Goal: Information Seeking & Learning: Compare options

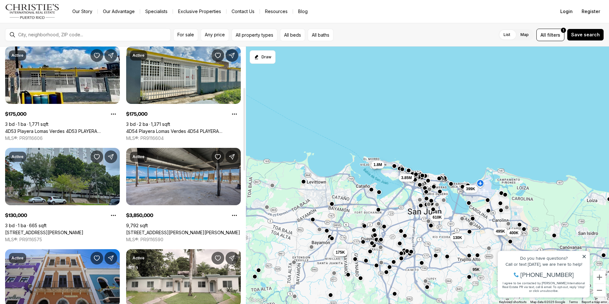
scroll to position [127, 0]
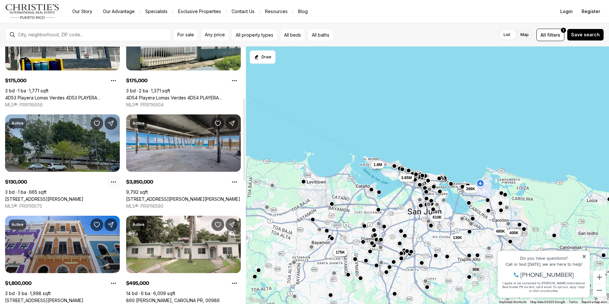
drag, startPoint x: 246, startPoint y: 119, endPoint x: 109, endPoint y: 182, distance: 150.3
click at [243, 170] on div at bounding box center [244, 139] width 2 height 82
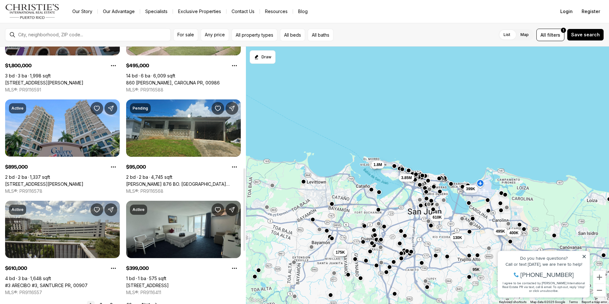
scroll to position [379, 0]
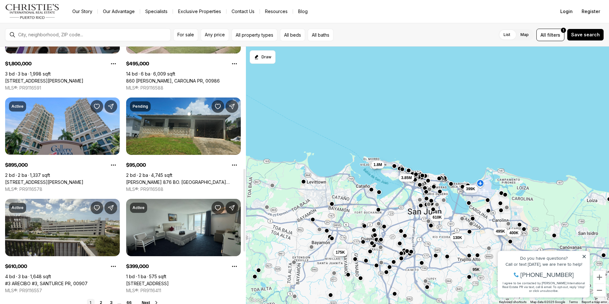
drag, startPoint x: 245, startPoint y: 135, endPoint x: 259, endPoint y: 205, distance: 71.4
click at [245, 205] on div at bounding box center [244, 210] width 2 height 82
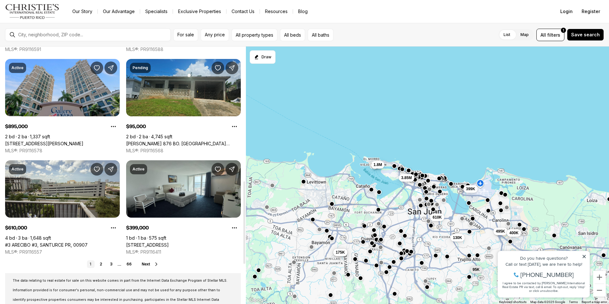
drag, startPoint x: 243, startPoint y: 225, endPoint x: 156, endPoint y: 275, distance: 100.7
click at [243, 238] on div at bounding box center [244, 222] width 2 height 82
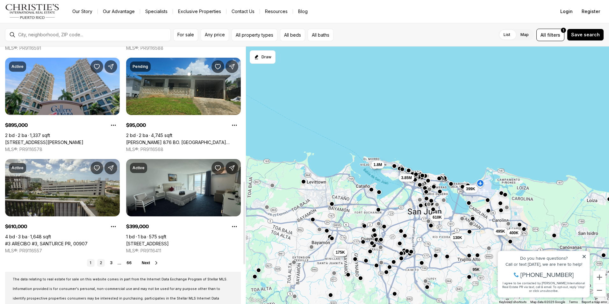
click at [101, 263] on link "2" at bounding box center [101, 263] width 8 height 8
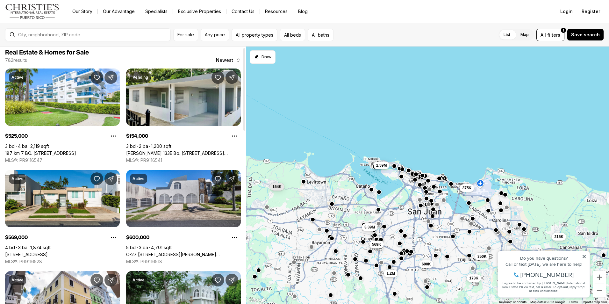
scroll to position [11, 0]
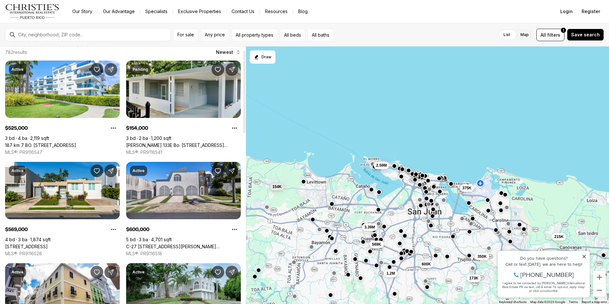
drag, startPoint x: 244, startPoint y: 106, endPoint x: 244, endPoint y: 110, distance: 3.5
click at [244, 110] on div at bounding box center [244, 92] width 2 height 82
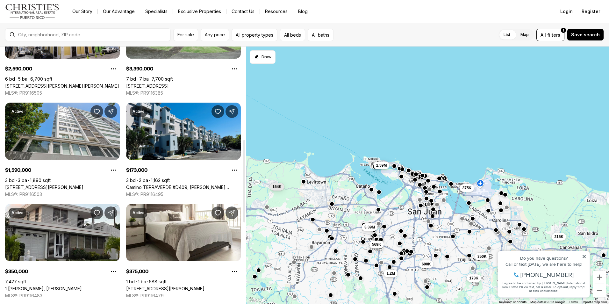
scroll to position [269, 0]
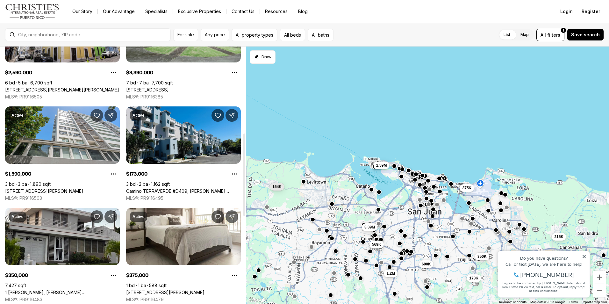
drag, startPoint x: 244, startPoint y: 96, endPoint x: 216, endPoint y: 178, distance: 87.4
click at [243, 178] on div at bounding box center [244, 174] width 2 height 82
click at [224, 34] on span "Any price" at bounding box center [215, 34] width 20 height 5
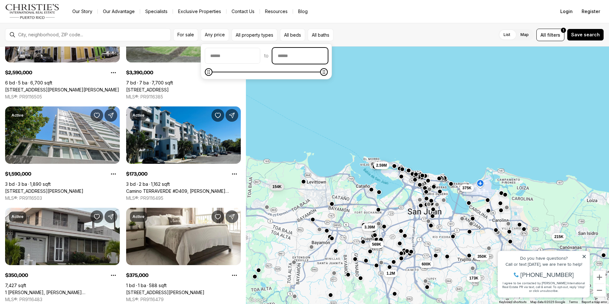
click at [317, 56] on input "priceMax" at bounding box center [300, 55] width 55 height 15
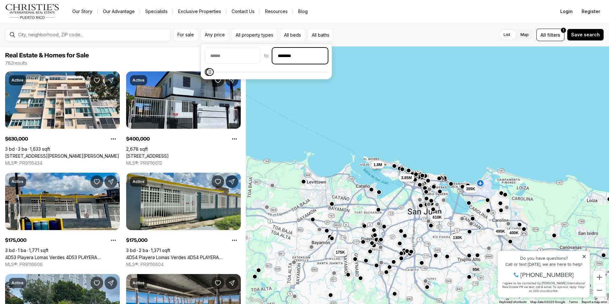
type input "********"
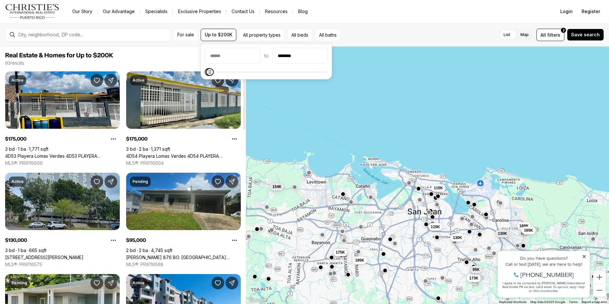
click at [158, 52] on span "Real Estate & Homes for Up to $200K" at bounding box center [123, 56] width 236 height 8
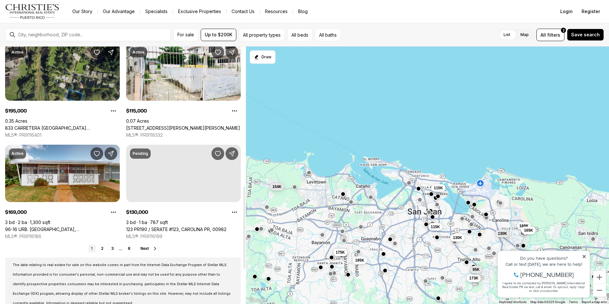
scroll to position [446, 0]
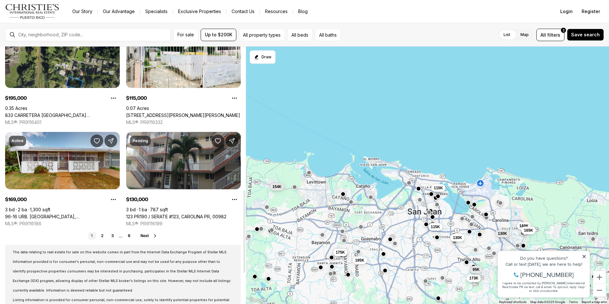
click at [155, 236] on icon at bounding box center [155, 235] width 2 height 3
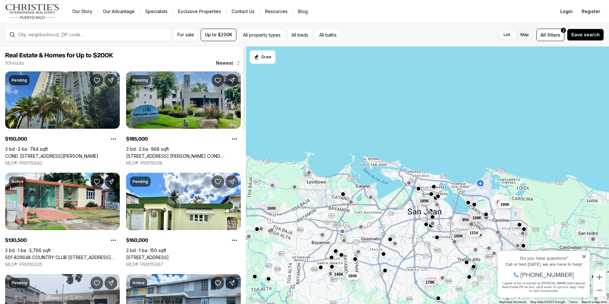
click at [179, 154] on link "[STREET_ADDRESS] [PERSON_NAME] COND. [STREET_ADDRESS][PERSON_NAME]" at bounding box center [183, 156] width 115 height 6
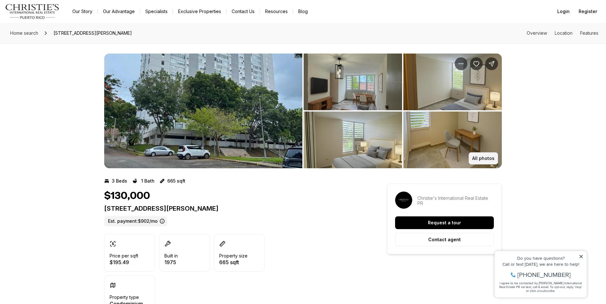
click at [473, 156] on p "All photos" at bounding box center [483, 158] width 22 height 5
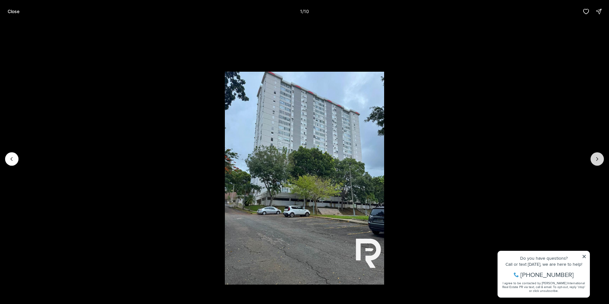
click at [599, 160] on icon "Next slide" at bounding box center [597, 159] width 6 height 6
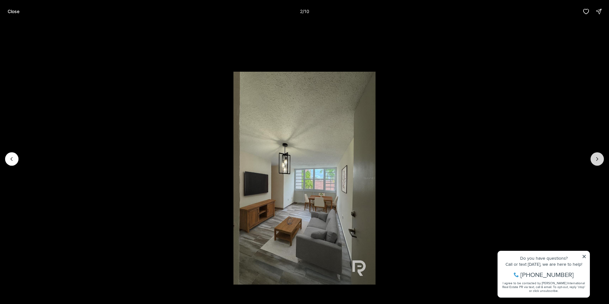
click at [599, 160] on icon "Next slide" at bounding box center [597, 159] width 6 height 6
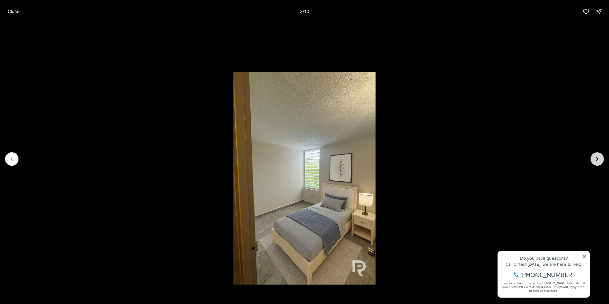
click at [599, 160] on icon "Next slide" at bounding box center [597, 159] width 6 height 6
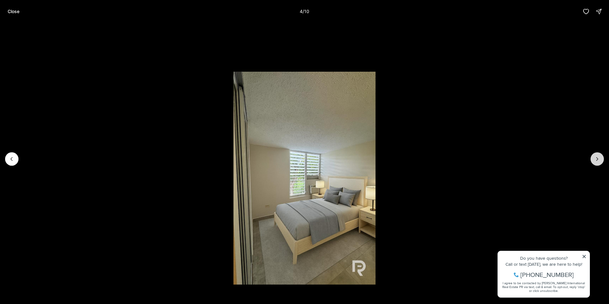
click at [599, 160] on icon "Next slide" at bounding box center [597, 159] width 6 height 6
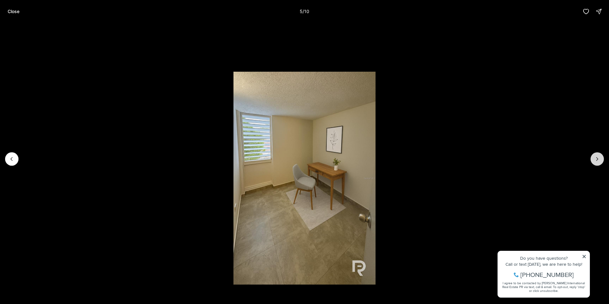
click at [599, 160] on icon "Next slide" at bounding box center [597, 159] width 6 height 6
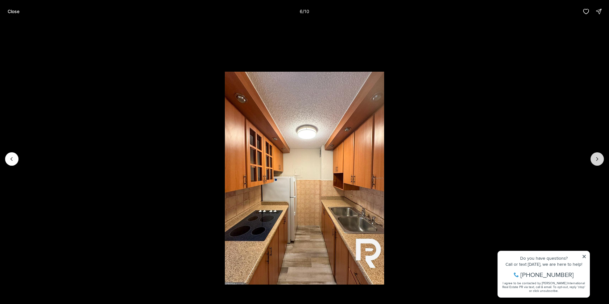
click at [599, 160] on icon "Next slide" at bounding box center [597, 159] width 6 height 6
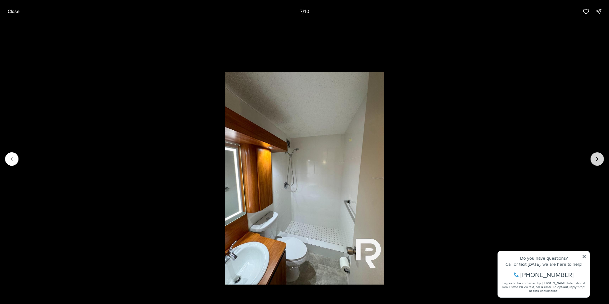
click at [599, 160] on icon "Next slide" at bounding box center [597, 159] width 6 height 6
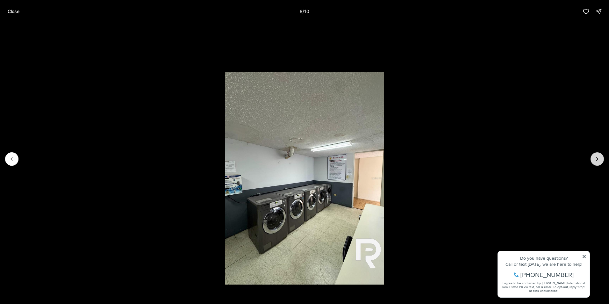
click at [599, 160] on icon "Next slide" at bounding box center [597, 159] width 6 height 6
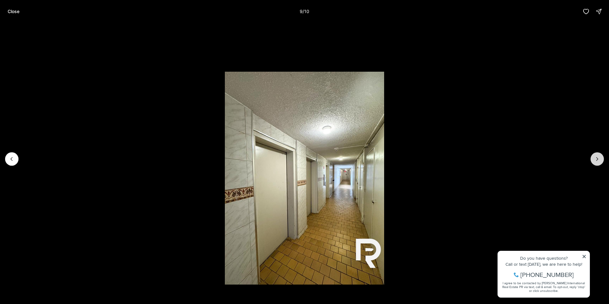
click at [599, 160] on icon "Next slide" at bounding box center [597, 159] width 6 height 6
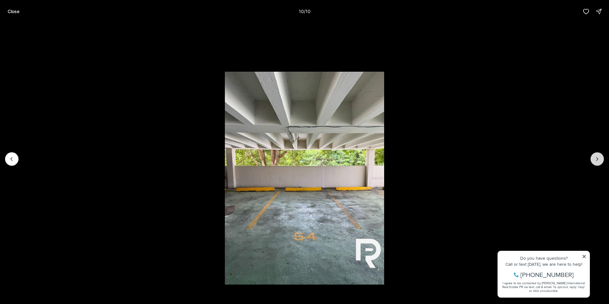
click at [599, 160] on div at bounding box center [596, 158] width 13 height 13
click at [8, 10] on p "Close" at bounding box center [14, 11] width 12 height 5
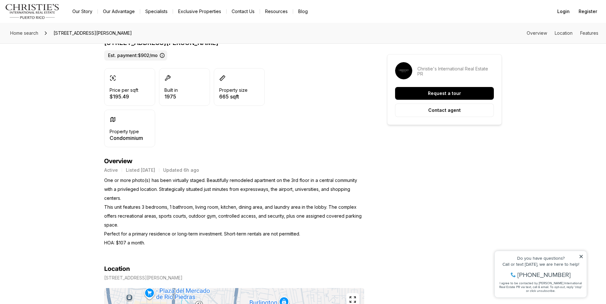
scroll to position [174, 0]
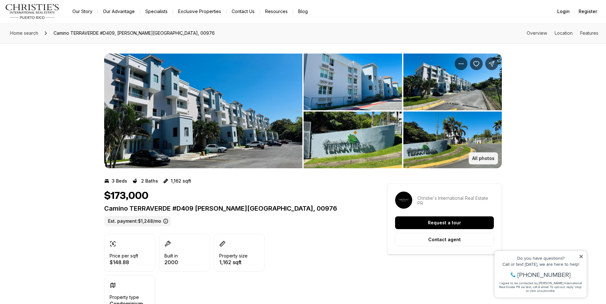
click at [490, 160] on p "All photos" at bounding box center [483, 158] width 22 height 5
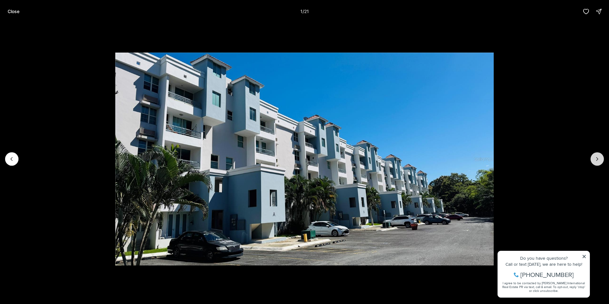
click at [593, 157] on button "Next slide" at bounding box center [596, 158] width 13 height 13
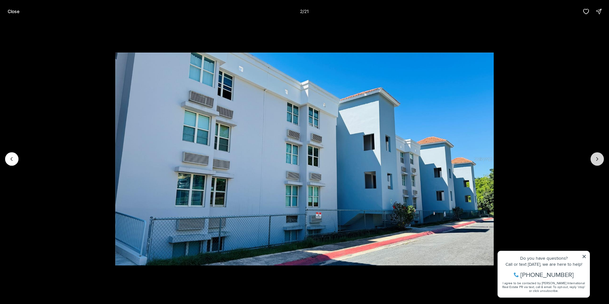
click at [593, 157] on button "Next slide" at bounding box center [596, 158] width 13 height 13
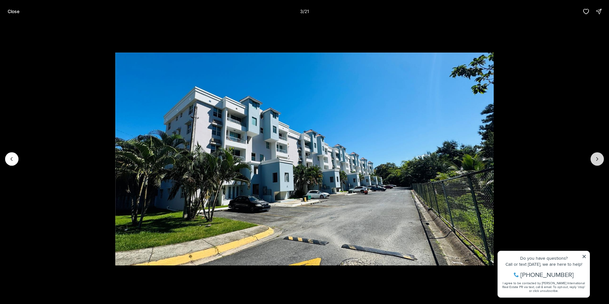
click at [593, 157] on button "Next slide" at bounding box center [596, 158] width 13 height 13
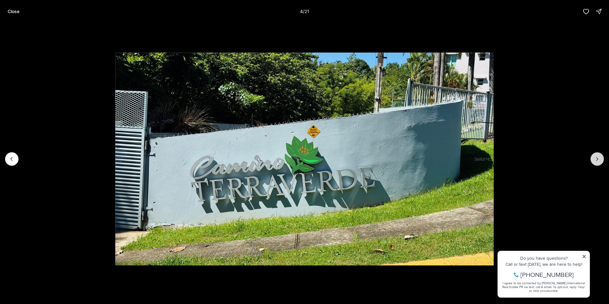
click at [593, 157] on button "Next slide" at bounding box center [596, 158] width 13 height 13
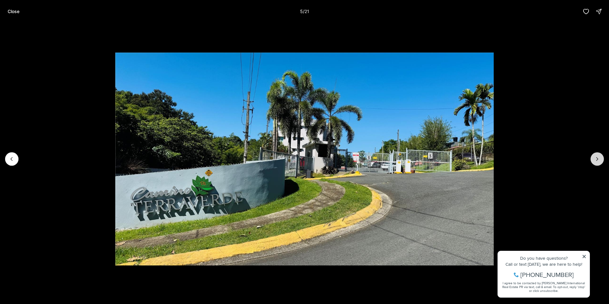
click at [593, 157] on button "Next slide" at bounding box center [596, 158] width 13 height 13
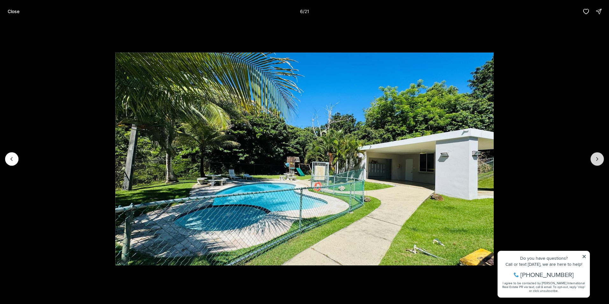
click at [593, 157] on button "Next slide" at bounding box center [596, 158] width 13 height 13
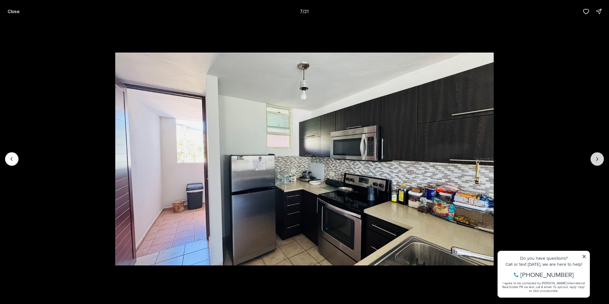
click at [593, 157] on button "Next slide" at bounding box center [596, 158] width 13 height 13
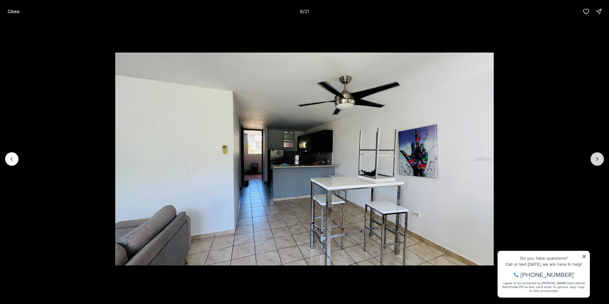
click at [593, 157] on button "Next slide" at bounding box center [596, 158] width 13 height 13
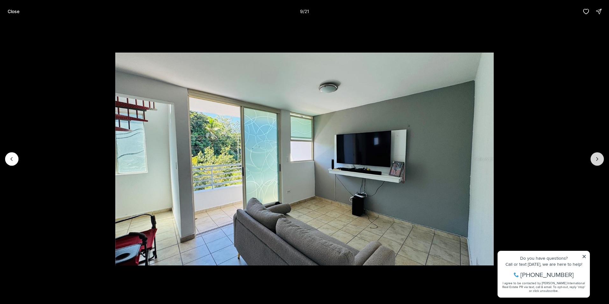
click at [593, 157] on button "Next slide" at bounding box center [596, 158] width 13 height 13
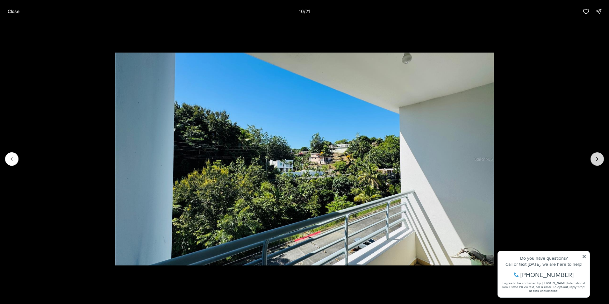
click at [593, 157] on button "Next slide" at bounding box center [596, 158] width 13 height 13
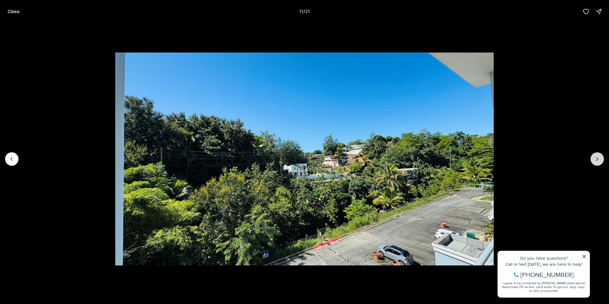
click at [593, 157] on button "Next slide" at bounding box center [596, 158] width 13 height 13
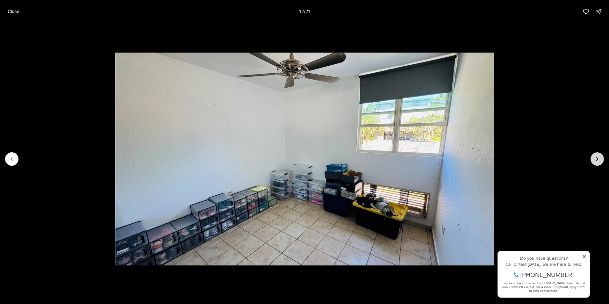
click at [596, 162] on button "Next slide" at bounding box center [596, 158] width 13 height 13
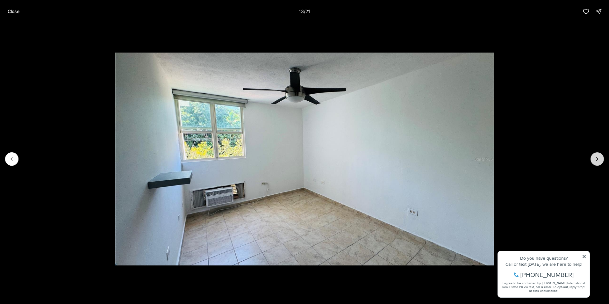
click at [596, 162] on button "Next slide" at bounding box center [596, 158] width 13 height 13
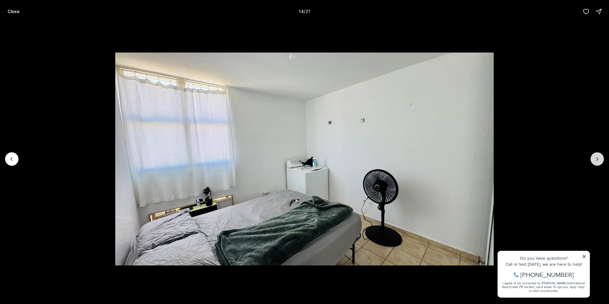
click at [596, 162] on button "Next slide" at bounding box center [596, 158] width 13 height 13
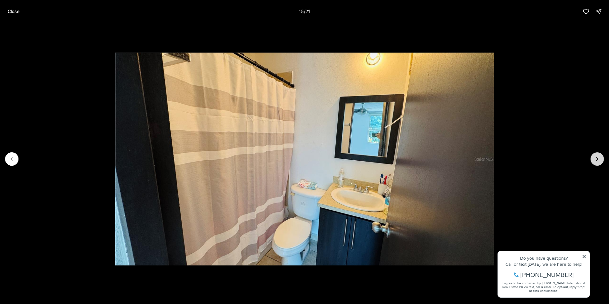
click at [596, 162] on button "Next slide" at bounding box center [596, 158] width 13 height 13
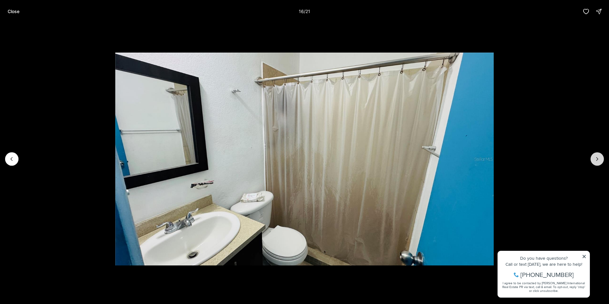
click at [596, 162] on button "Next slide" at bounding box center [596, 158] width 13 height 13
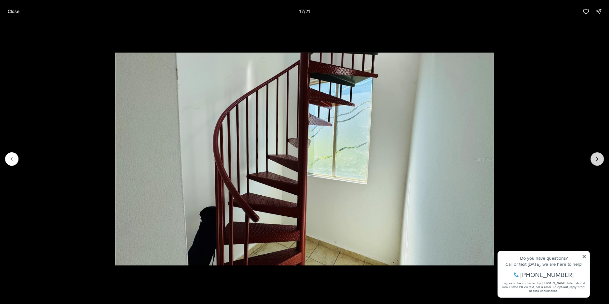
click at [596, 162] on button "Next slide" at bounding box center [596, 158] width 13 height 13
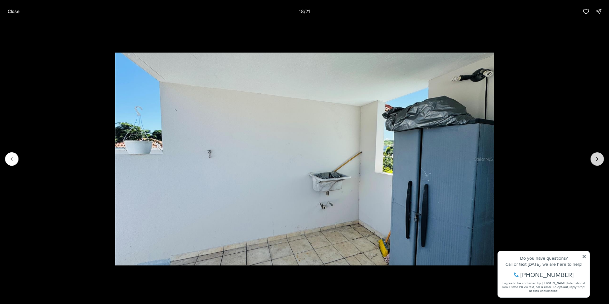
click at [596, 162] on button "Next slide" at bounding box center [596, 158] width 13 height 13
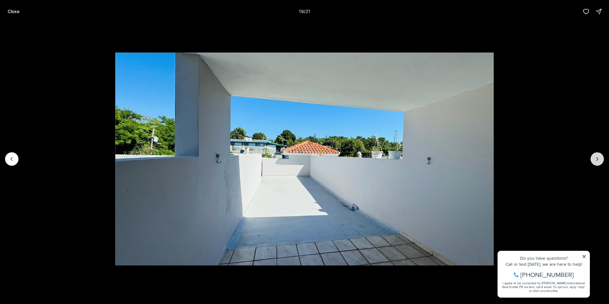
click at [596, 162] on button "Next slide" at bounding box center [596, 158] width 13 height 13
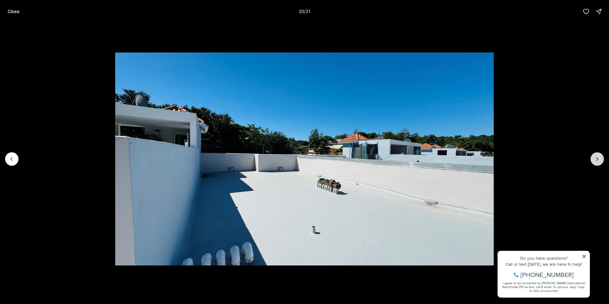
click at [596, 162] on button "Next slide" at bounding box center [596, 158] width 13 height 13
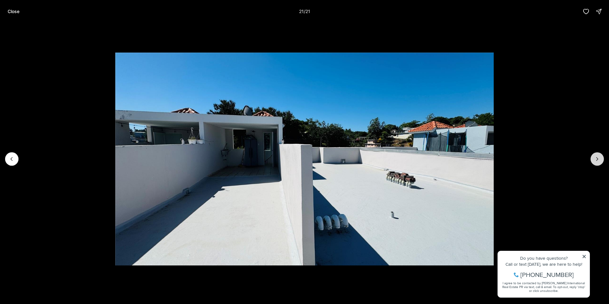
click at [596, 162] on div at bounding box center [596, 158] width 13 height 13
click at [9, 10] on p "Close" at bounding box center [14, 11] width 12 height 5
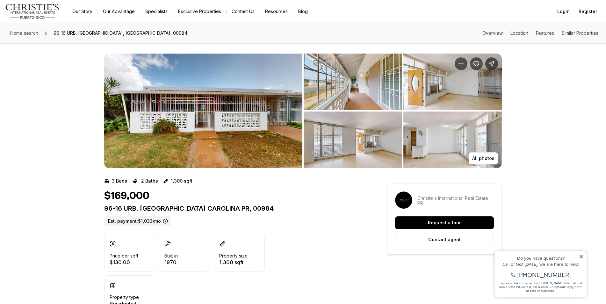
click at [369, 87] on img "View image gallery" at bounding box center [352, 81] width 98 height 57
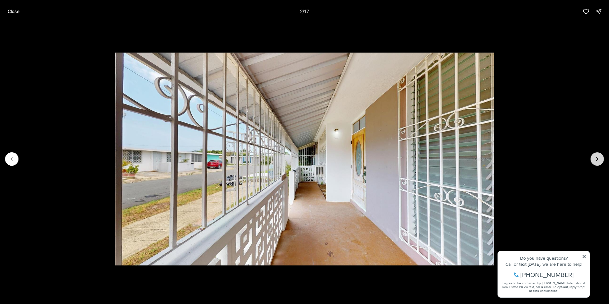
click at [593, 158] on button "Next slide" at bounding box center [596, 158] width 13 height 13
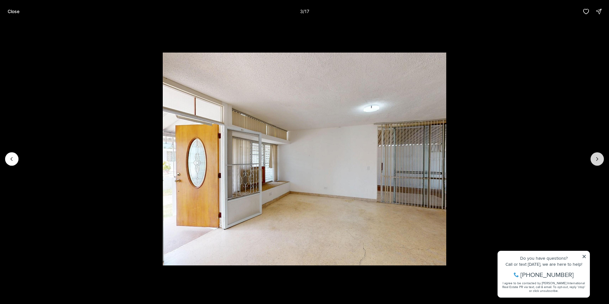
click at [593, 158] on button "Next slide" at bounding box center [596, 158] width 13 height 13
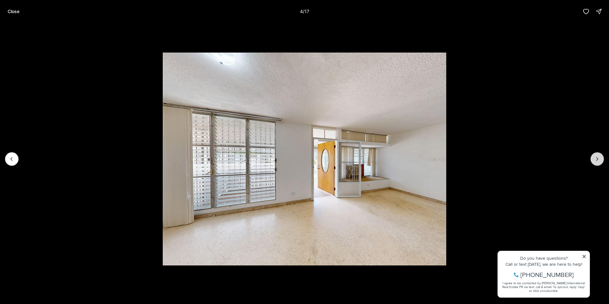
click at [600, 159] on icon "Next slide" at bounding box center [597, 159] width 6 height 6
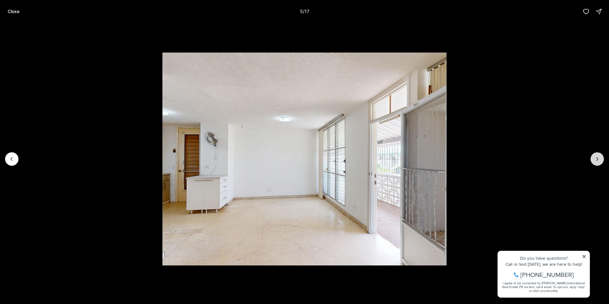
click at [600, 159] on icon "Next slide" at bounding box center [597, 159] width 6 height 6
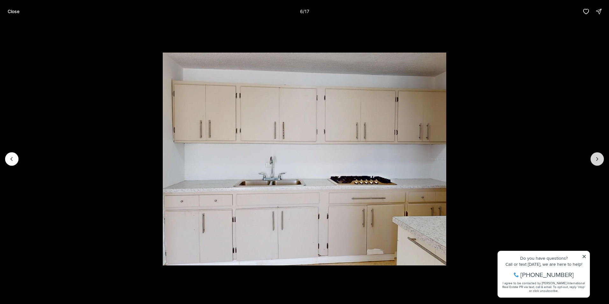
click at [600, 159] on icon "Next slide" at bounding box center [597, 159] width 6 height 6
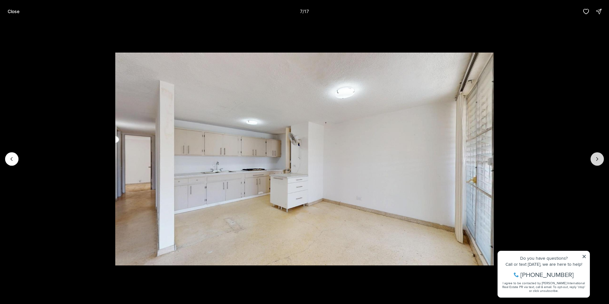
click at [600, 159] on icon "Next slide" at bounding box center [597, 159] width 6 height 6
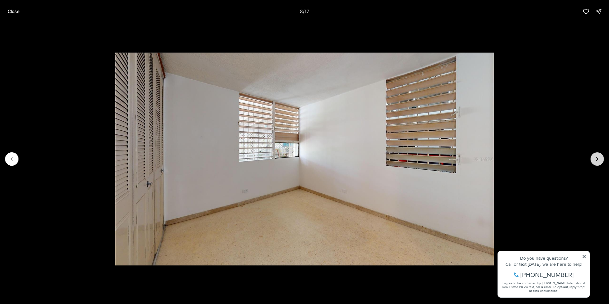
click at [600, 159] on icon "Next slide" at bounding box center [597, 159] width 6 height 6
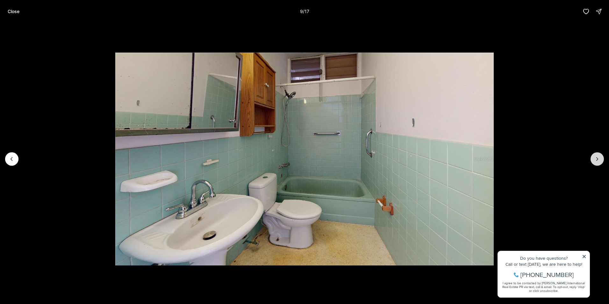
click at [600, 159] on icon "Next slide" at bounding box center [597, 159] width 6 height 6
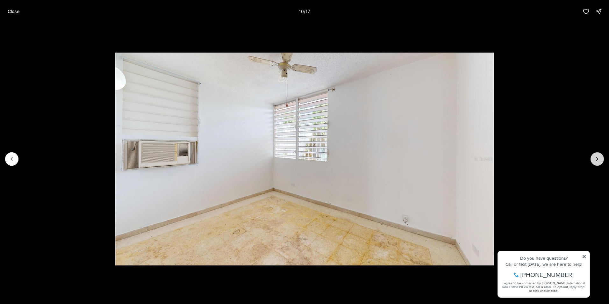
click at [600, 159] on icon "Next slide" at bounding box center [597, 159] width 6 height 6
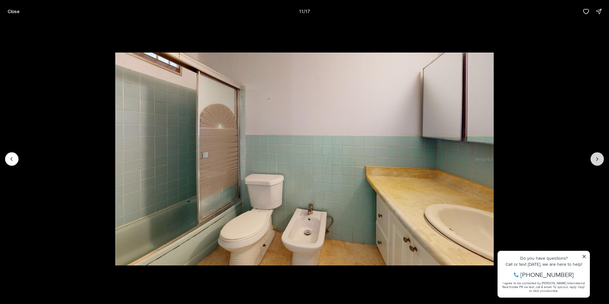
click at [600, 159] on icon "Next slide" at bounding box center [597, 159] width 6 height 6
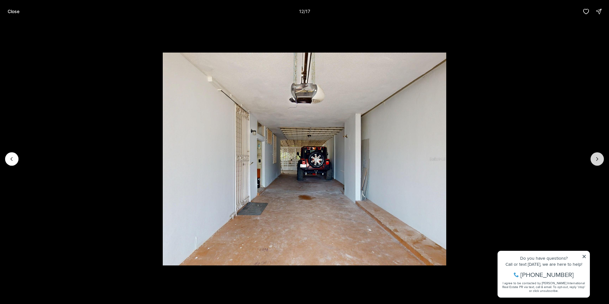
click at [600, 159] on icon "Next slide" at bounding box center [597, 159] width 6 height 6
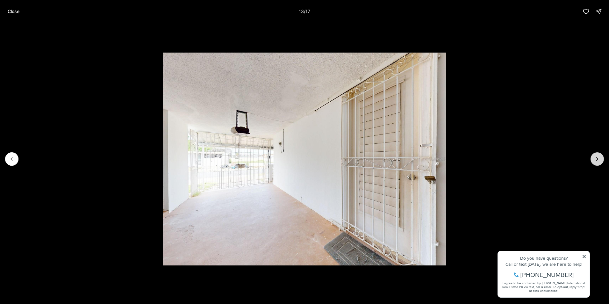
click at [600, 159] on icon "Next slide" at bounding box center [597, 159] width 6 height 6
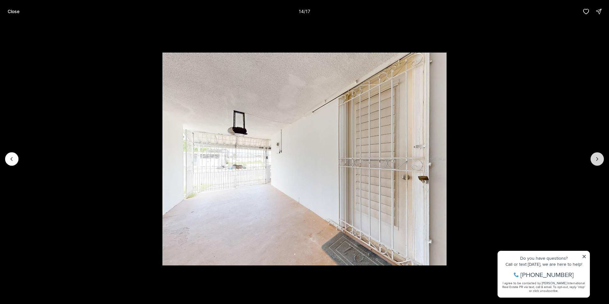
click at [600, 159] on icon "Next slide" at bounding box center [597, 159] width 6 height 6
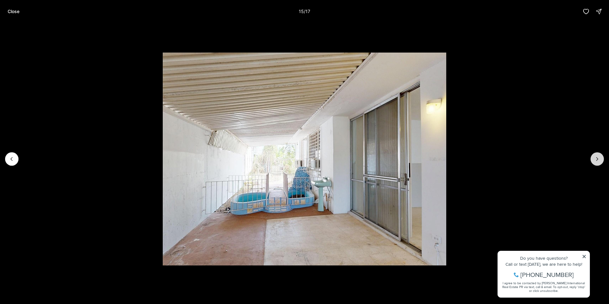
click at [593, 161] on button "Next slide" at bounding box center [596, 158] width 13 height 13
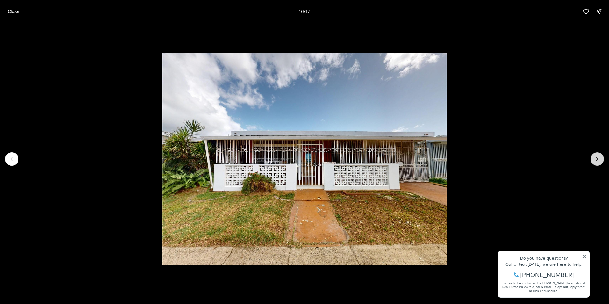
click at [593, 161] on button "Next slide" at bounding box center [596, 158] width 13 height 13
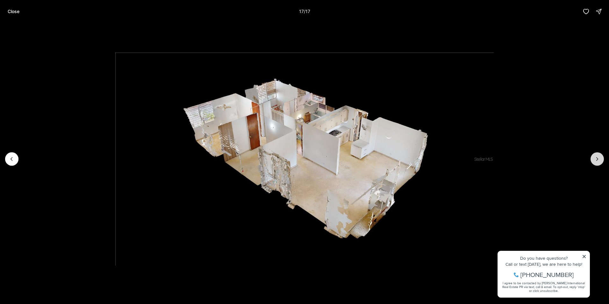
click at [593, 161] on div at bounding box center [596, 158] width 13 height 13
click at [18, 10] on p "Close" at bounding box center [14, 11] width 12 height 5
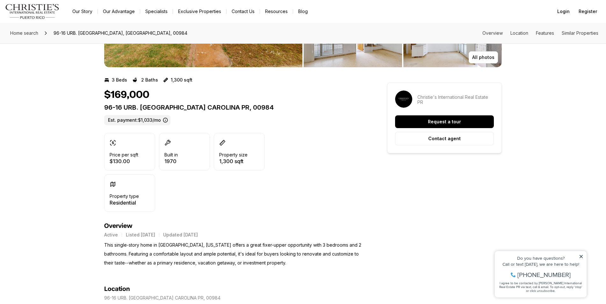
scroll to position [191, 0]
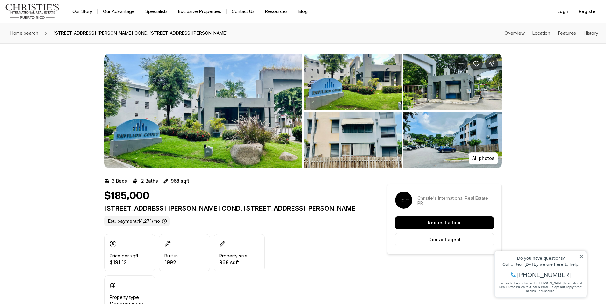
click at [375, 93] on img "View image gallery" at bounding box center [352, 81] width 98 height 57
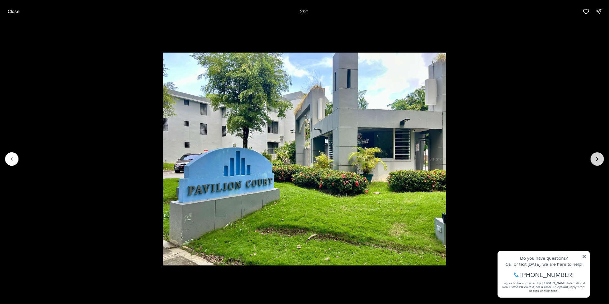
click at [594, 157] on icon "Next slide" at bounding box center [597, 159] width 6 height 6
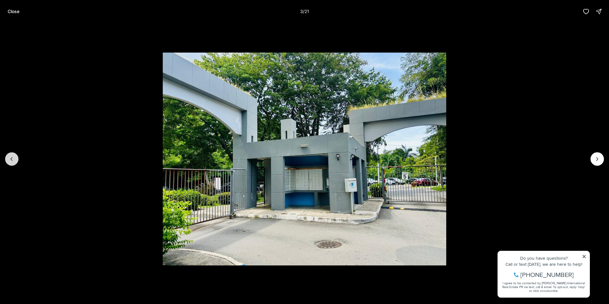
click at [16, 157] on button "Previous slide" at bounding box center [11, 158] width 13 height 13
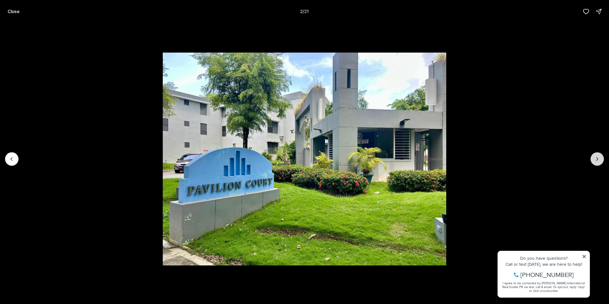
click at [599, 159] on icon "Next slide" at bounding box center [597, 159] width 6 height 6
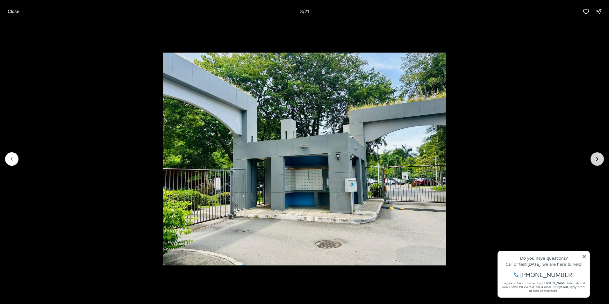
click at [599, 159] on icon "Next slide" at bounding box center [597, 159] width 6 height 6
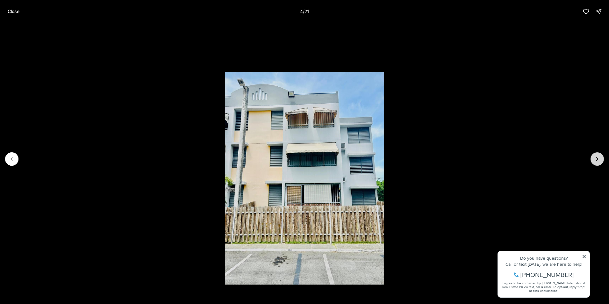
click at [599, 159] on icon "Next slide" at bounding box center [597, 159] width 6 height 6
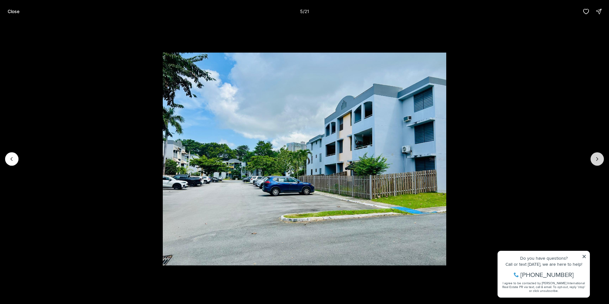
click at [599, 159] on icon "Next slide" at bounding box center [597, 159] width 6 height 6
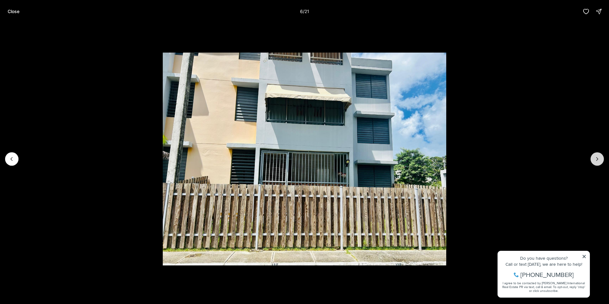
click at [599, 159] on icon "Next slide" at bounding box center [597, 159] width 6 height 6
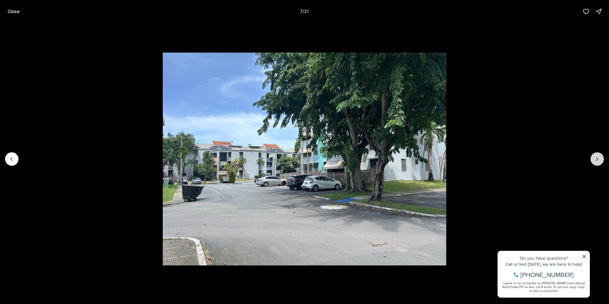
click at [599, 159] on icon "Next slide" at bounding box center [597, 159] width 6 height 6
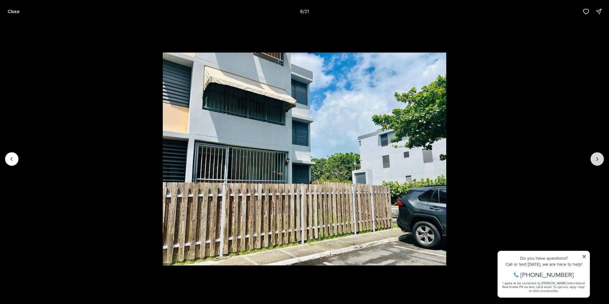
click at [599, 159] on icon "Next slide" at bounding box center [597, 159] width 6 height 6
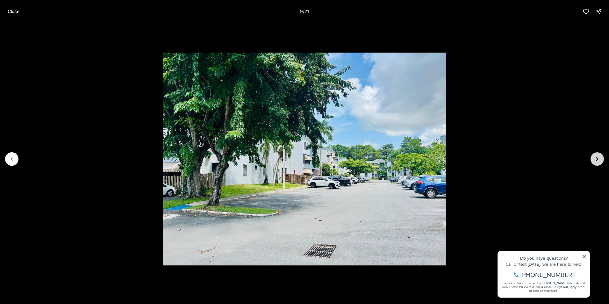
click at [599, 159] on icon "Next slide" at bounding box center [597, 159] width 6 height 6
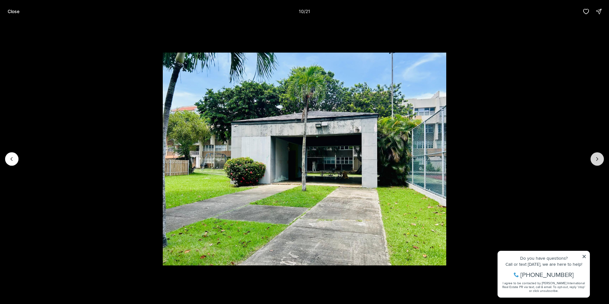
click at [599, 159] on icon "Next slide" at bounding box center [597, 159] width 6 height 6
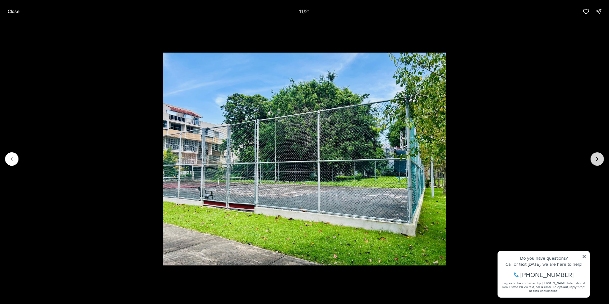
click at [599, 159] on icon "Next slide" at bounding box center [597, 159] width 6 height 6
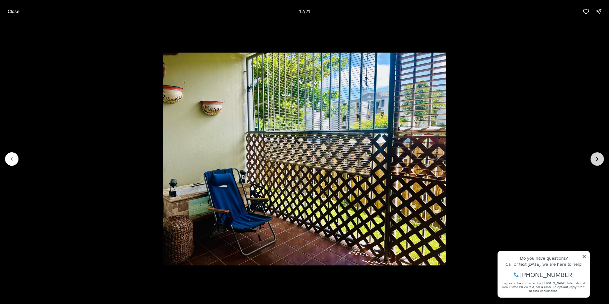
click at [599, 159] on icon "Next slide" at bounding box center [597, 159] width 6 height 6
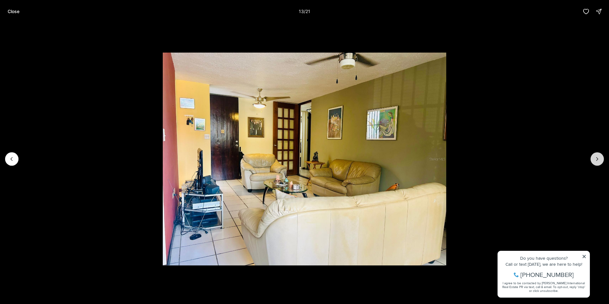
click at [599, 159] on icon "Next slide" at bounding box center [597, 159] width 6 height 6
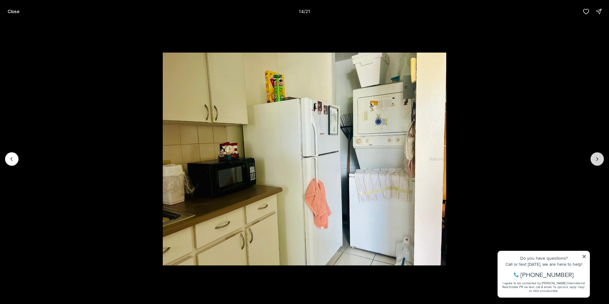
click at [599, 159] on icon "Next slide" at bounding box center [597, 159] width 6 height 6
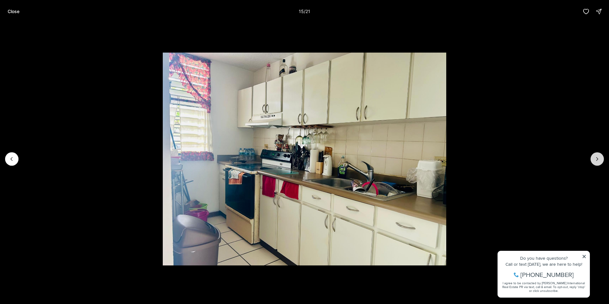
click at [599, 159] on icon "Next slide" at bounding box center [597, 159] width 6 height 6
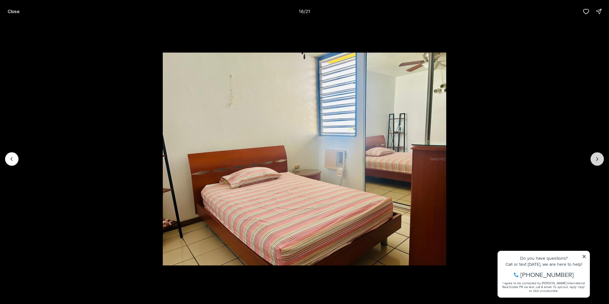
click at [599, 159] on icon "Next slide" at bounding box center [597, 159] width 6 height 6
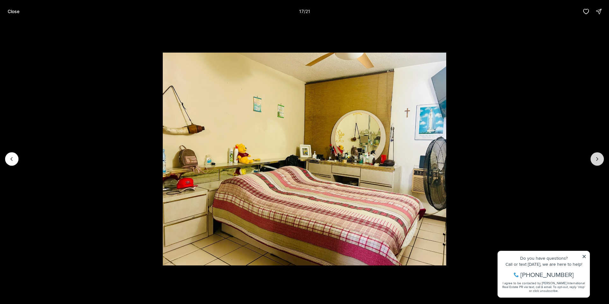
click at [599, 159] on icon "Next slide" at bounding box center [597, 159] width 6 height 6
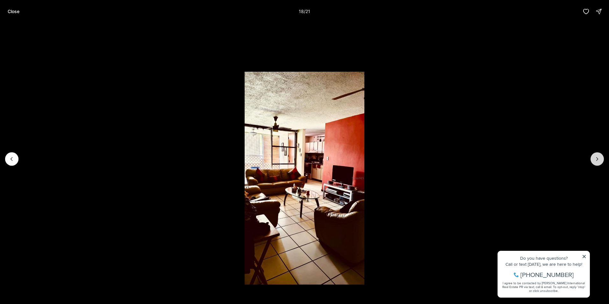
click at [599, 159] on icon "Next slide" at bounding box center [597, 159] width 6 height 6
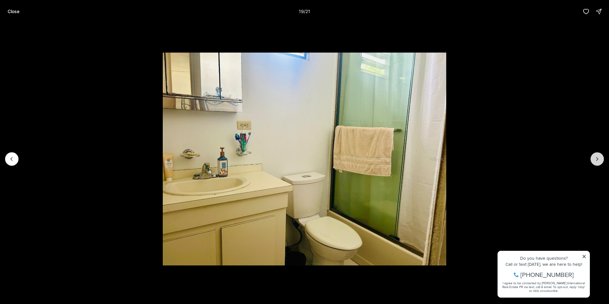
click at [599, 159] on icon "Next slide" at bounding box center [597, 159] width 6 height 6
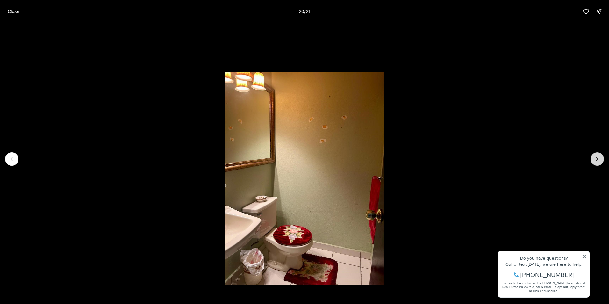
click at [599, 159] on icon "Next slide" at bounding box center [597, 159] width 6 height 6
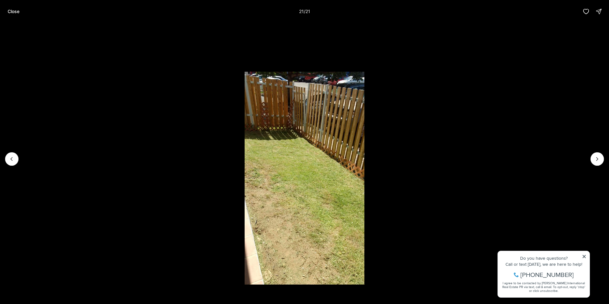
click at [16, 12] on p "Close" at bounding box center [14, 11] width 12 height 5
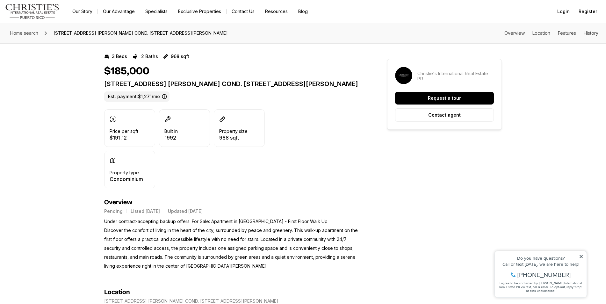
scroll to position [135, 0]
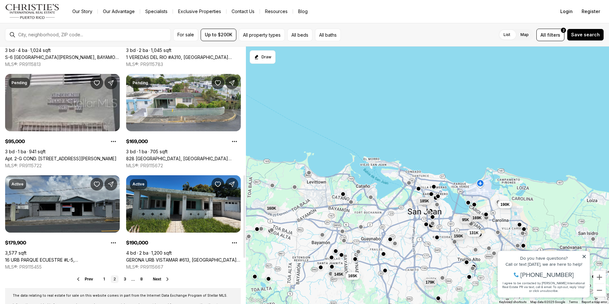
scroll to position [414, 0]
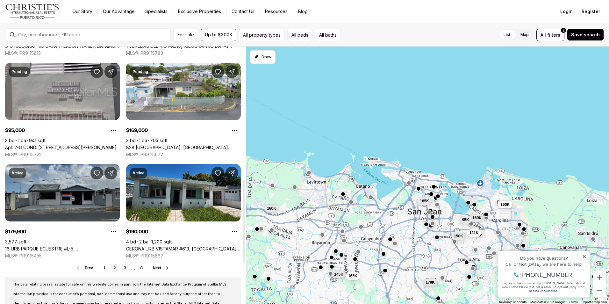
drag, startPoint x: 245, startPoint y: 123, endPoint x: 233, endPoint y: 255, distance: 133.3
click at [243, 255] on div at bounding box center [244, 221] width 2 height 82
click at [124, 268] on link "3" at bounding box center [125, 268] width 8 height 8
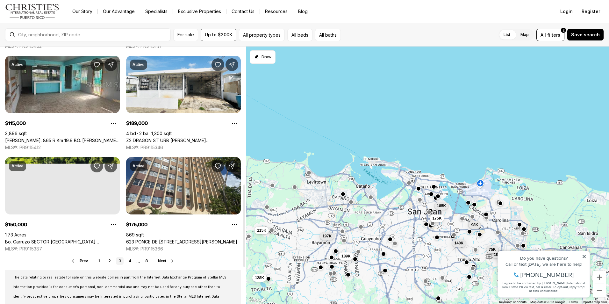
scroll to position [428, 0]
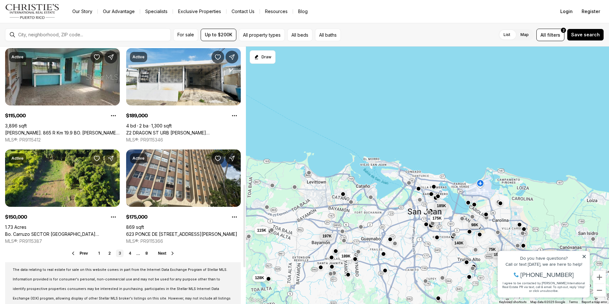
drag, startPoint x: 245, startPoint y: 116, endPoint x: 200, endPoint y: 254, distance: 144.6
click at [243, 254] on div at bounding box center [244, 226] width 2 height 82
click at [162, 255] on button "Next" at bounding box center [166, 253] width 17 height 5
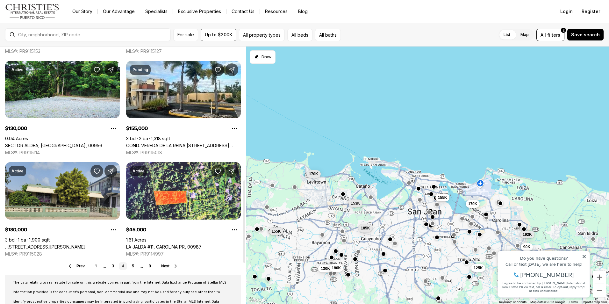
scroll to position [421, 0]
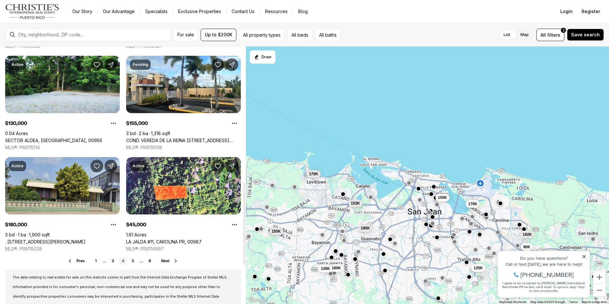
drag, startPoint x: 244, startPoint y: 93, endPoint x: 241, endPoint y: 228, distance: 135.1
click at [243, 228] on div at bounding box center [244, 223] width 2 height 82
click at [131, 263] on link "5" at bounding box center [133, 261] width 8 height 8
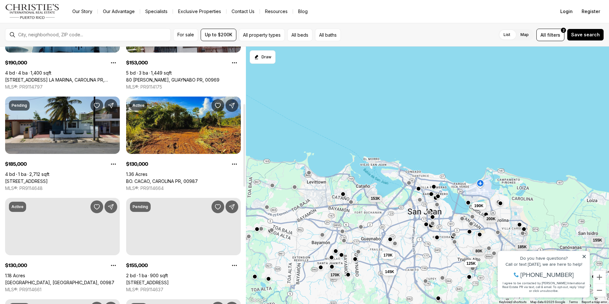
scroll to position [188, 0]
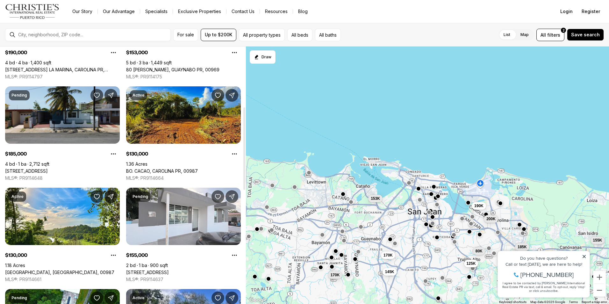
drag, startPoint x: 245, startPoint y: 101, endPoint x: 250, endPoint y: 161, distance: 60.4
click at [245, 161] on div at bounding box center [244, 148] width 2 height 82
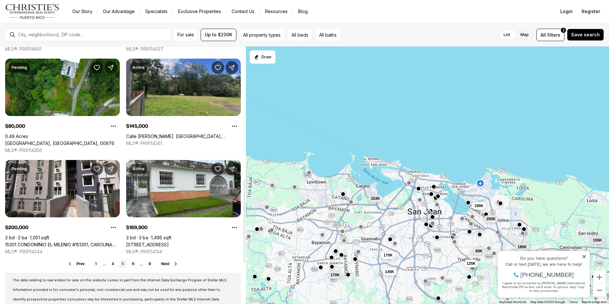
scroll to position [423, 0]
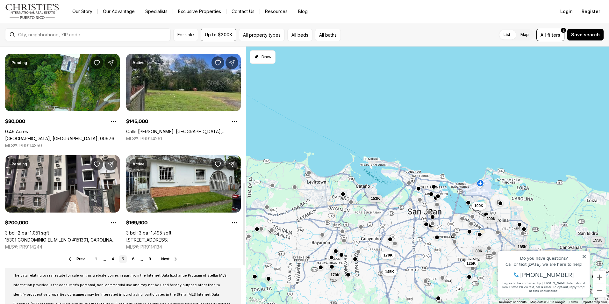
drag, startPoint x: 243, startPoint y: 151, endPoint x: 236, endPoint y: 224, distance: 74.0
click at [243, 224] on div at bounding box center [244, 224] width 2 height 82
click at [167, 260] on span "Next" at bounding box center [165, 259] width 8 height 4
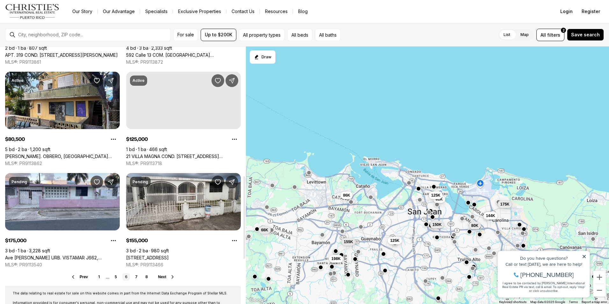
scroll to position [406, 0]
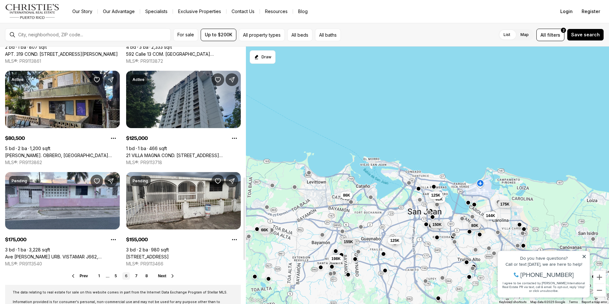
drag, startPoint x: 244, startPoint y: 94, endPoint x: 265, endPoint y: 224, distance: 131.9
click at [245, 224] on div at bounding box center [244, 218] width 2 height 82
click at [164, 277] on span "Next" at bounding box center [162, 276] width 8 height 4
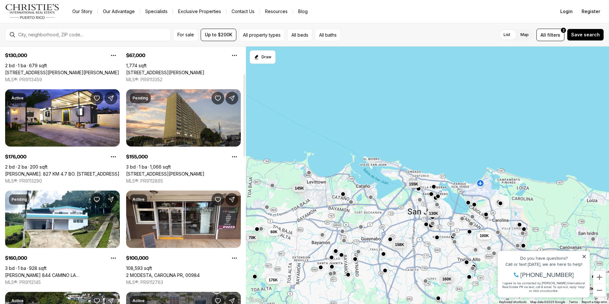
scroll to position [84, 0]
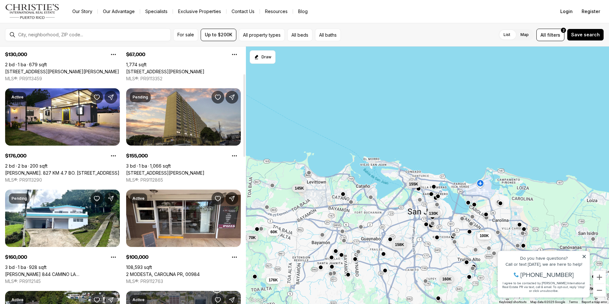
drag, startPoint x: 244, startPoint y: 77, endPoint x: 242, endPoint y: 104, distance: 27.2
click at [243, 104] on div at bounding box center [244, 115] width 2 height 82
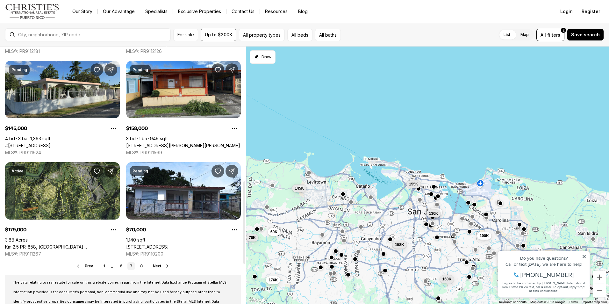
scroll to position [420, 0]
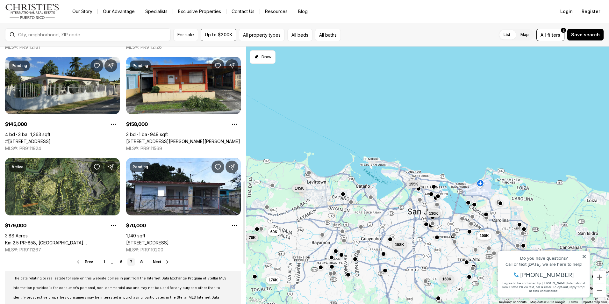
drag, startPoint x: 246, startPoint y: 137, endPoint x: 285, endPoint y: 245, distance: 114.6
click at [245, 245] on div at bounding box center [244, 222] width 2 height 82
click at [156, 261] on span "Next" at bounding box center [157, 262] width 8 height 4
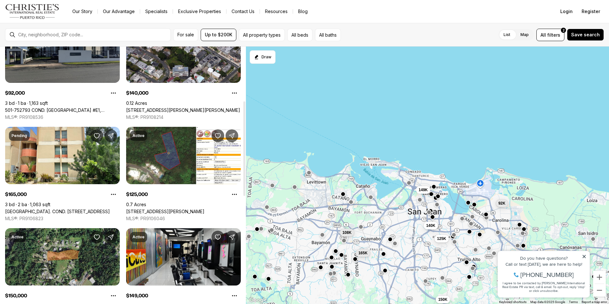
scroll to position [143, 0]
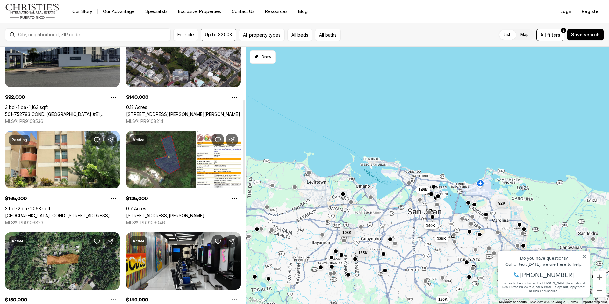
drag, startPoint x: 245, startPoint y: 95, endPoint x: 235, endPoint y: 148, distance: 53.5
click at [243, 148] on div at bounding box center [244, 147] width 2 height 95
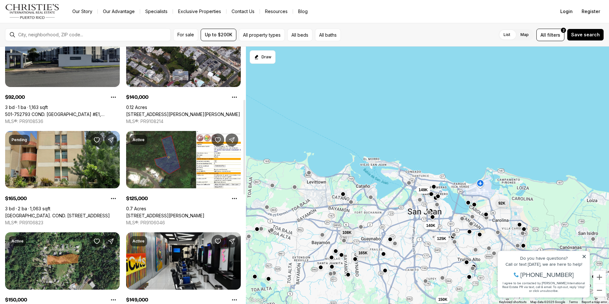
click at [92, 213] on link "BOULEVARD ST. COND. BOULEVARD DEL RIO #APT. C-204, GUAYNABO PR, 00965" at bounding box center [57, 216] width 105 height 6
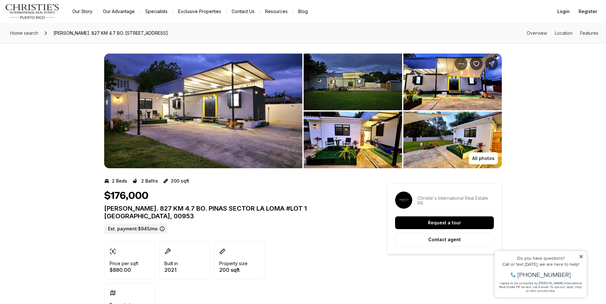
click at [337, 121] on img "View image gallery" at bounding box center [352, 139] width 98 height 57
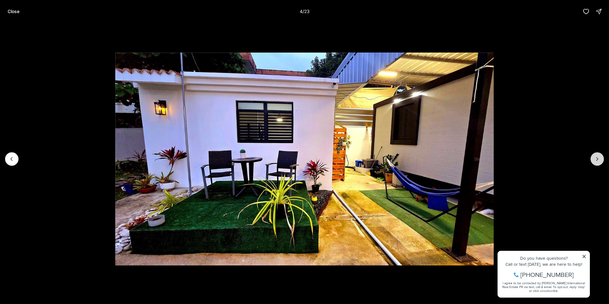
click at [592, 156] on button "Next slide" at bounding box center [596, 158] width 13 height 13
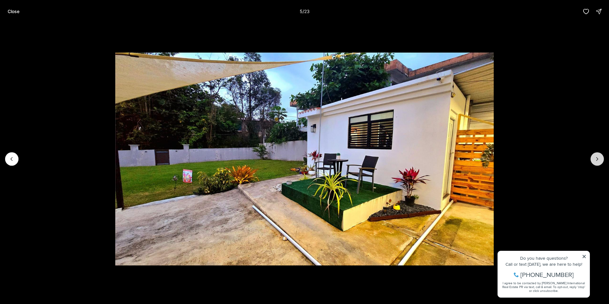
click at [592, 156] on button "Next slide" at bounding box center [596, 158] width 13 height 13
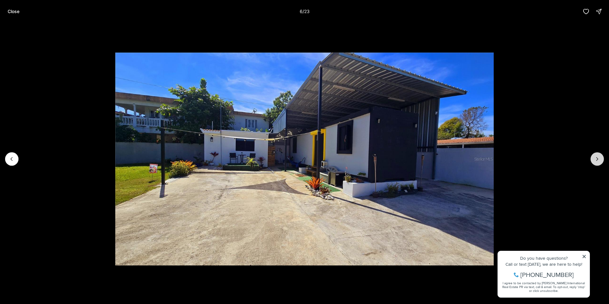
click at [592, 156] on button "Next slide" at bounding box center [596, 158] width 13 height 13
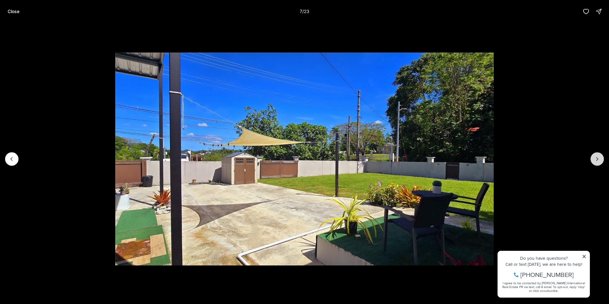
click at [592, 156] on button "Next slide" at bounding box center [596, 158] width 13 height 13
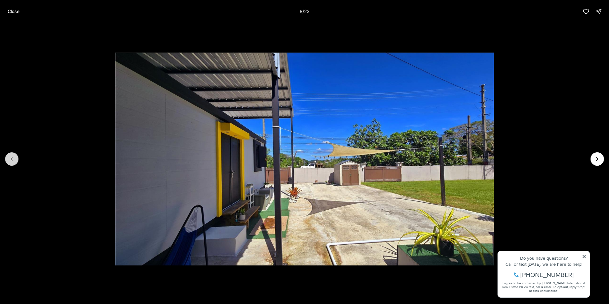
click at [17, 160] on button "Previous slide" at bounding box center [11, 158] width 13 height 13
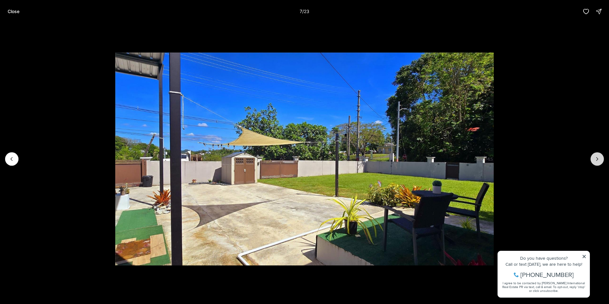
click at [599, 159] on icon "Next slide" at bounding box center [597, 159] width 6 height 6
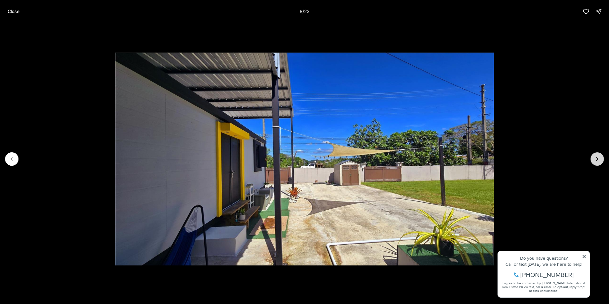
click at [599, 159] on icon "Next slide" at bounding box center [597, 159] width 6 height 6
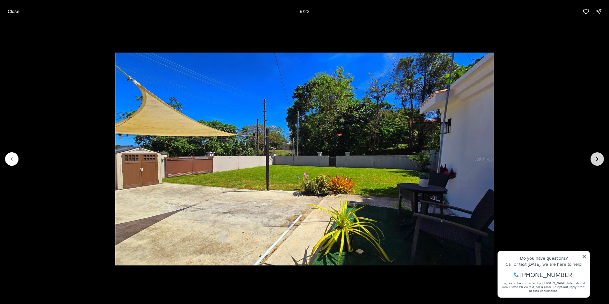
click at [599, 159] on icon "Next slide" at bounding box center [597, 159] width 6 height 6
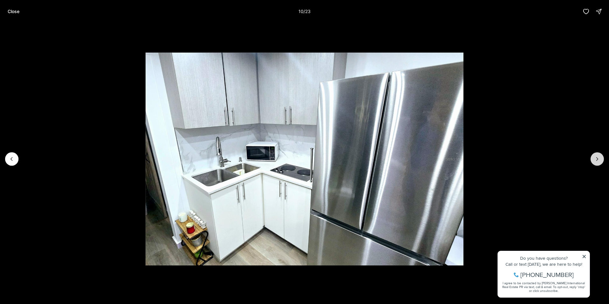
click at [599, 159] on icon "Next slide" at bounding box center [597, 159] width 6 height 6
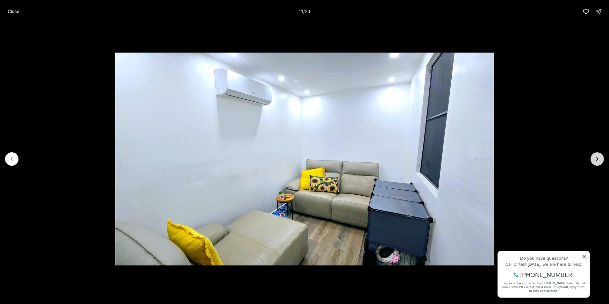
click at [599, 159] on icon "Next slide" at bounding box center [597, 159] width 6 height 6
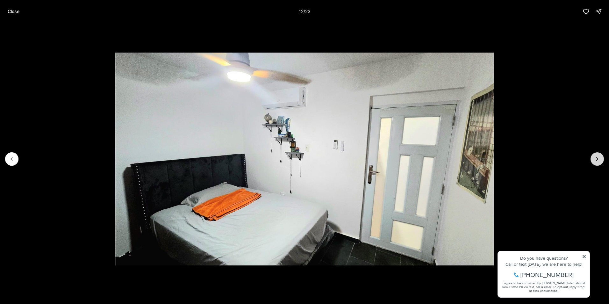
click at [599, 159] on icon "Next slide" at bounding box center [597, 159] width 6 height 6
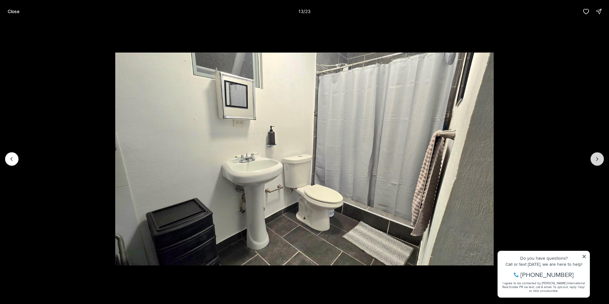
click at [599, 159] on icon "Next slide" at bounding box center [597, 159] width 6 height 6
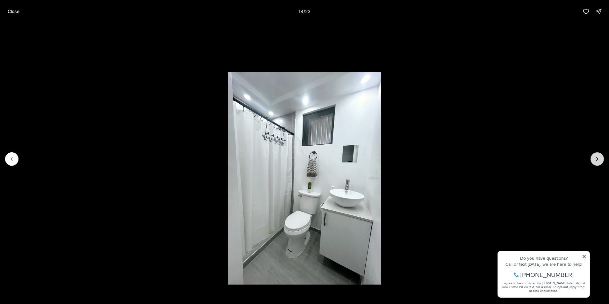
click at [599, 159] on icon "Next slide" at bounding box center [597, 159] width 6 height 6
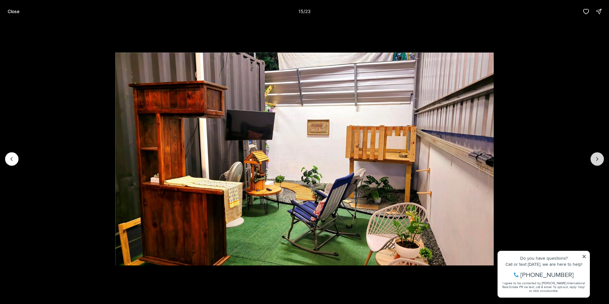
click at [599, 159] on icon "Next slide" at bounding box center [597, 159] width 6 height 6
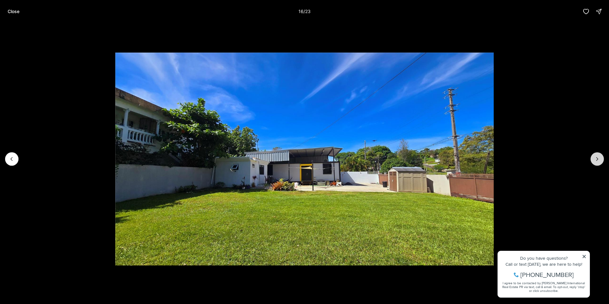
click at [599, 159] on icon "Next slide" at bounding box center [597, 159] width 6 height 6
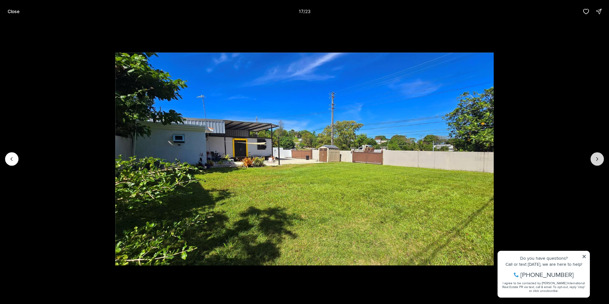
click at [599, 159] on icon "Next slide" at bounding box center [597, 159] width 6 height 6
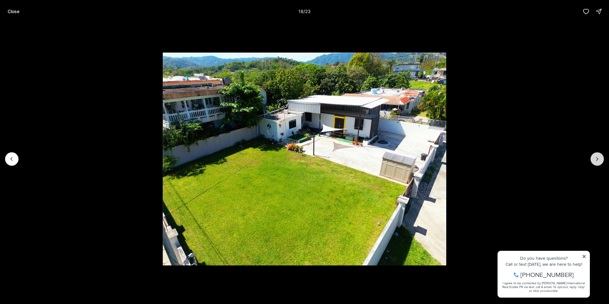
click at [599, 159] on icon "Next slide" at bounding box center [597, 159] width 6 height 6
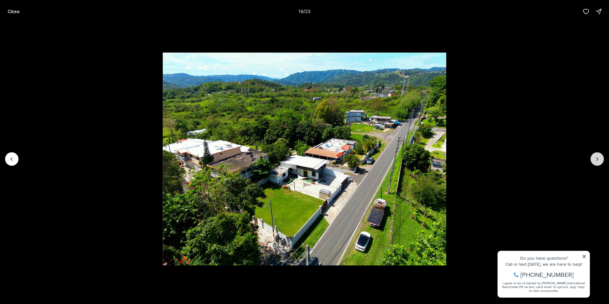
click at [599, 159] on icon "Next slide" at bounding box center [597, 159] width 6 height 6
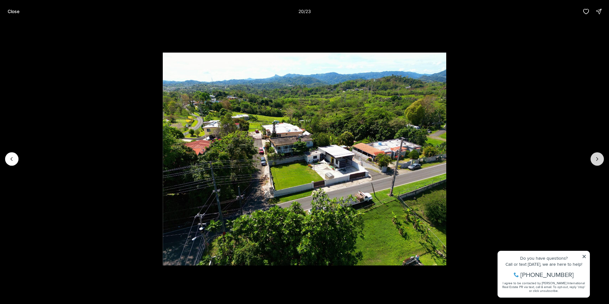
click at [599, 159] on icon "Next slide" at bounding box center [597, 159] width 6 height 6
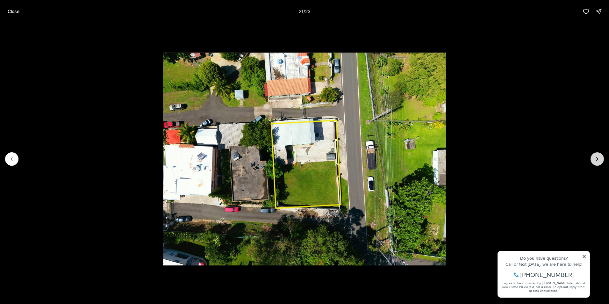
click at [599, 159] on icon "Next slide" at bounding box center [597, 159] width 6 height 6
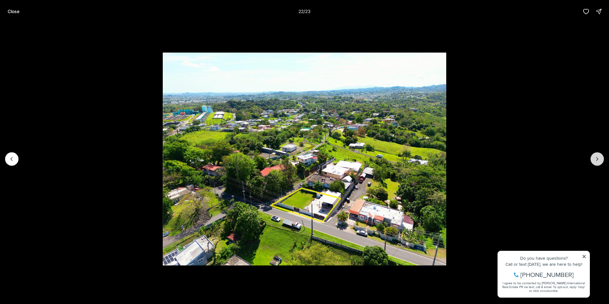
click at [599, 159] on icon "Next slide" at bounding box center [597, 159] width 6 height 6
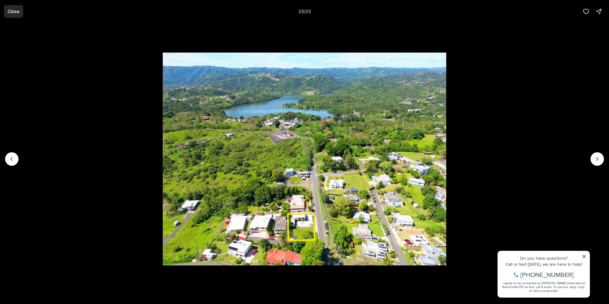
click at [11, 12] on p "Close" at bounding box center [14, 11] width 12 height 5
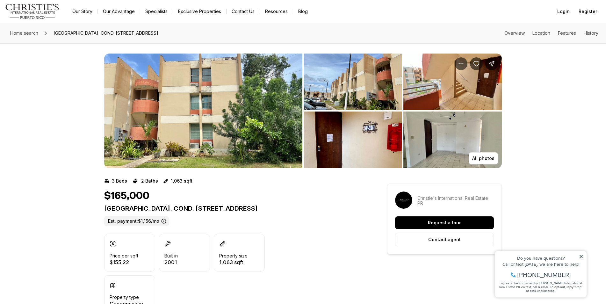
click at [344, 86] on img "View image gallery" at bounding box center [352, 81] width 98 height 57
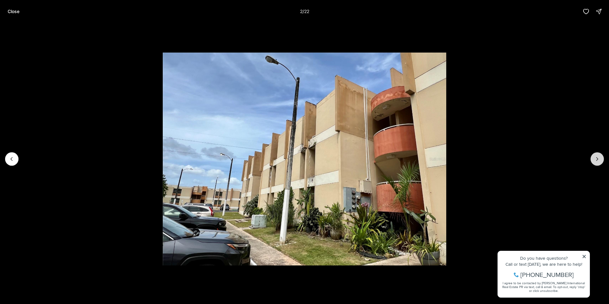
click at [598, 160] on icon "Next slide" at bounding box center [597, 159] width 6 height 6
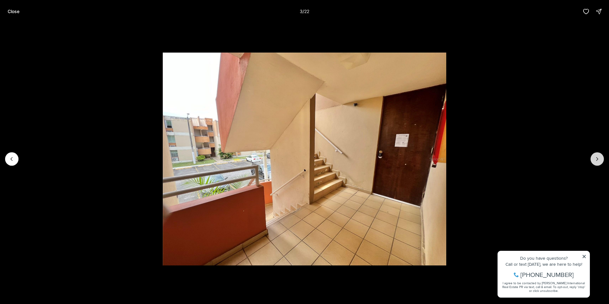
click at [598, 160] on icon "Next slide" at bounding box center [597, 159] width 6 height 6
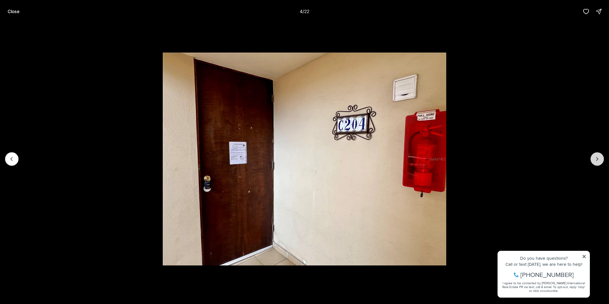
click at [598, 160] on icon "Next slide" at bounding box center [597, 159] width 6 height 6
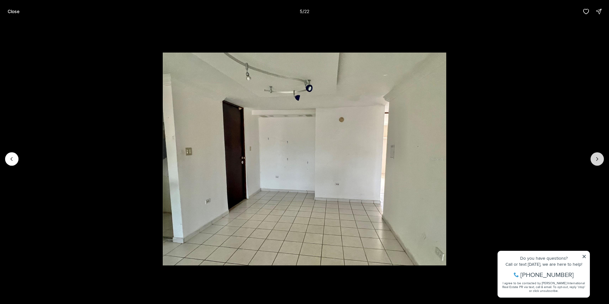
click at [598, 160] on icon "Next slide" at bounding box center [597, 159] width 6 height 6
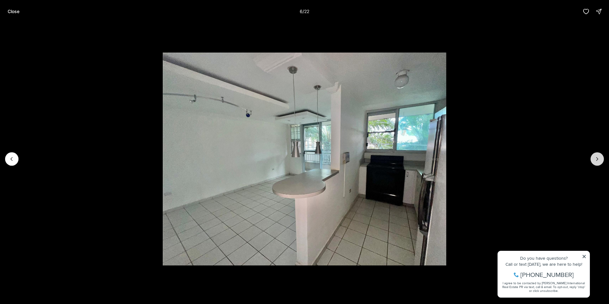
click at [598, 160] on icon "Next slide" at bounding box center [597, 159] width 6 height 6
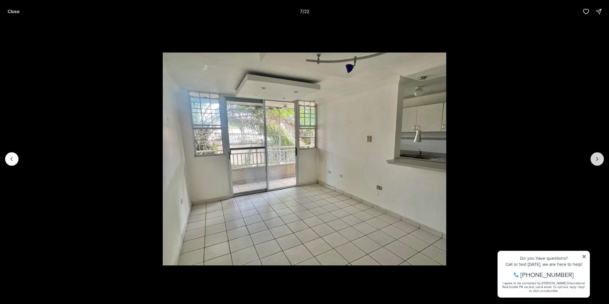
click at [598, 160] on icon "Next slide" at bounding box center [597, 159] width 6 height 6
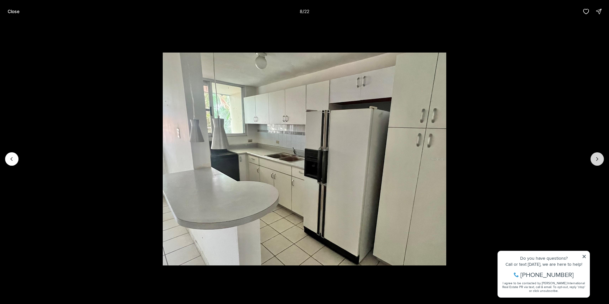
click at [598, 160] on icon "Next slide" at bounding box center [597, 159] width 6 height 6
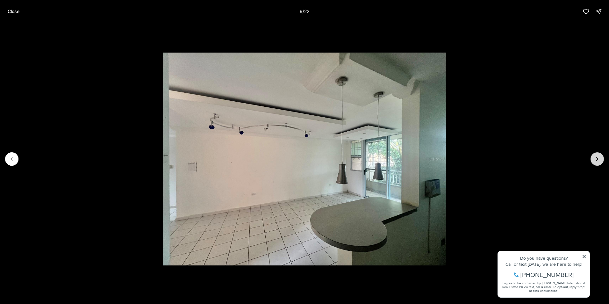
click at [598, 160] on icon "Next slide" at bounding box center [597, 159] width 6 height 6
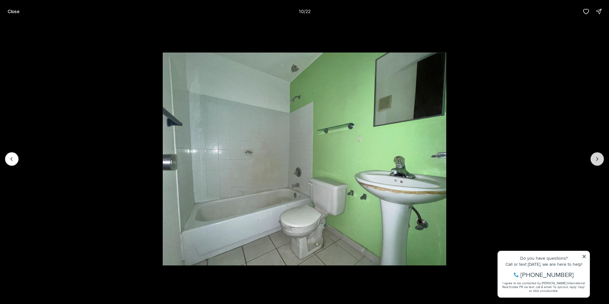
click at [598, 160] on icon "Next slide" at bounding box center [597, 159] width 6 height 6
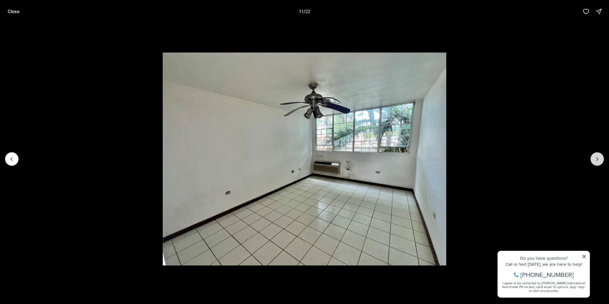
click at [598, 160] on icon "Next slide" at bounding box center [597, 159] width 6 height 6
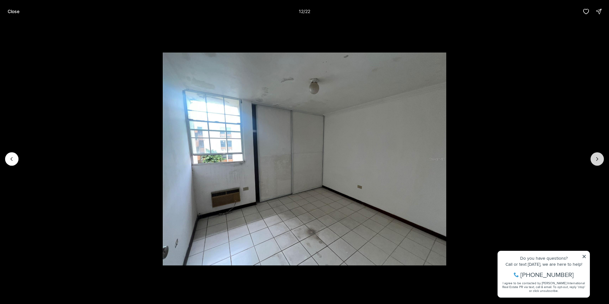
click at [598, 160] on icon "Next slide" at bounding box center [597, 159] width 6 height 6
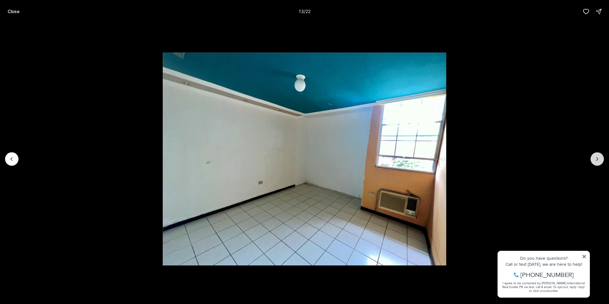
click at [598, 160] on icon "Next slide" at bounding box center [597, 159] width 6 height 6
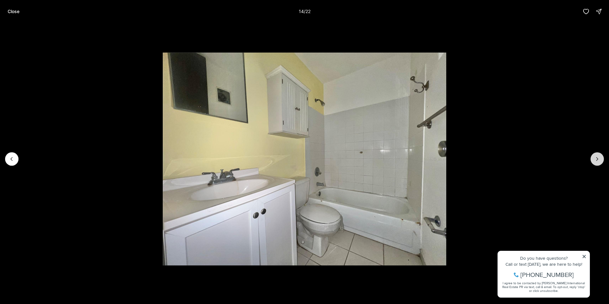
click at [598, 160] on icon "Next slide" at bounding box center [597, 159] width 6 height 6
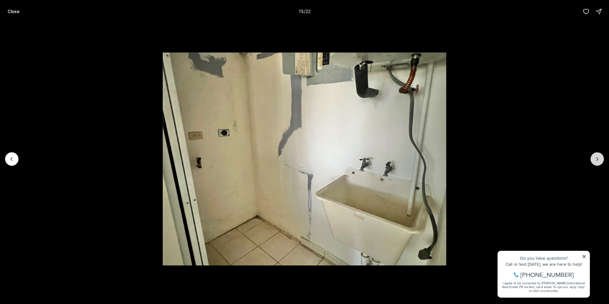
click at [598, 160] on icon "Next slide" at bounding box center [597, 159] width 6 height 6
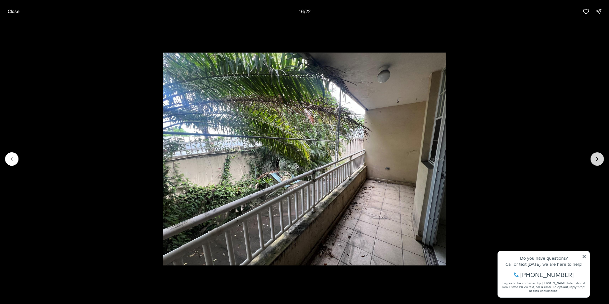
click at [598, 160] on icon "Next slide" at bounding box center [597, 159] width 6 height 6
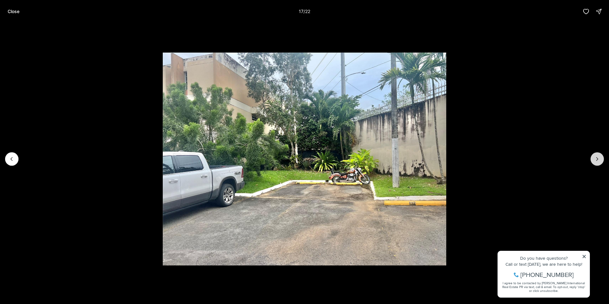
click at [598, 160] on icon "Next slide" at bounding box center [597, 159] width 6 height 6
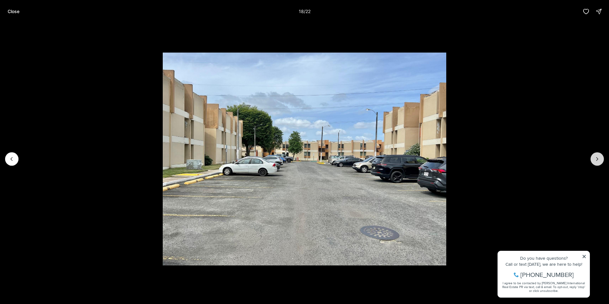
click at [598, 160] on icon "Next slide" at bounding box center [597, 159] width 6 height 6
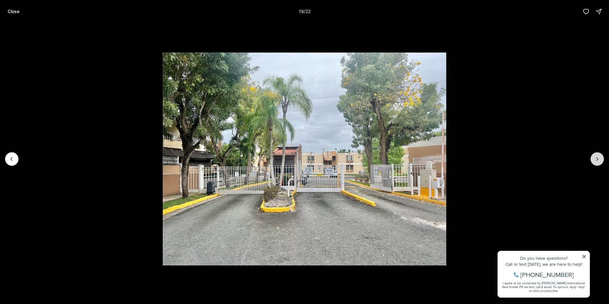
click at [598, 160] on icon "Next slide" at bounding box center [597, 159] width 6 height 6
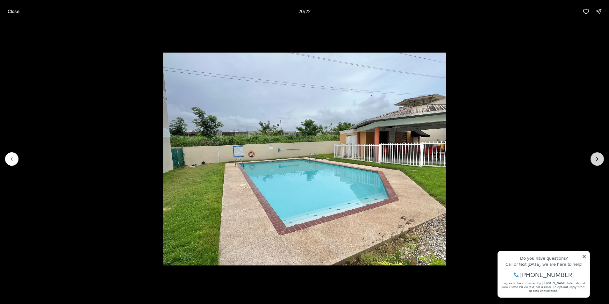
click at [598, 160] on icon "Next slide" at bounding box center [597, 159] width 6 height 6
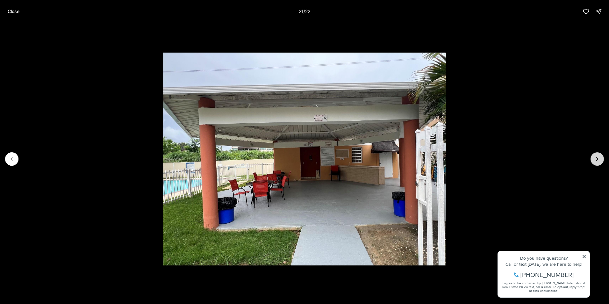
click at [598, 160] on icon "Next slide" at bounding box center [597, 159] width 6 height 6
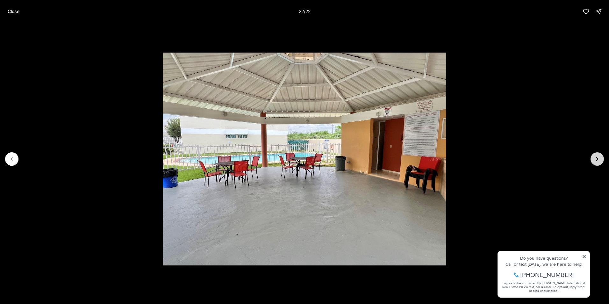
click at [598, 160] on div at bounding box center [596, 158] width 13 height 13
click at [17, 11] on p "Close" at bounding box center [14, 11] width 12 height 5
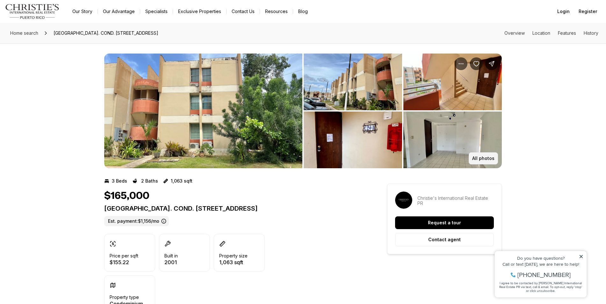
click at [484, 161] on button "All photos" at bounding box center [482, 158] width 29 height 12
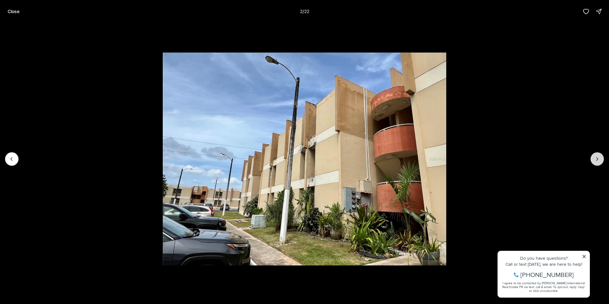
click at [593, 158] on button "Next slide" at bounding box center [596, 158] width 13 height 13
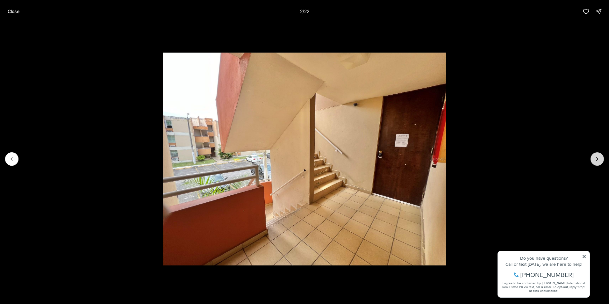
click at [593, 158] on button "Next slide" at bounding box center [596, 158] width 13 height 13
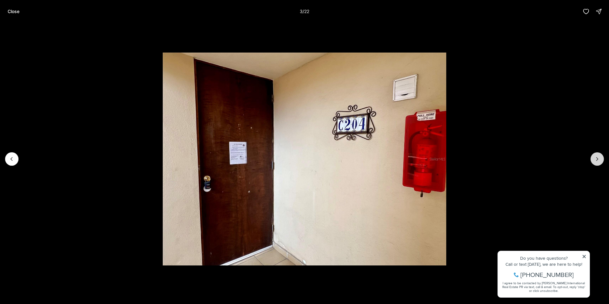
click at [593, 158] on button "Next slide" at bounding box center [596, 158] width 13 height 13
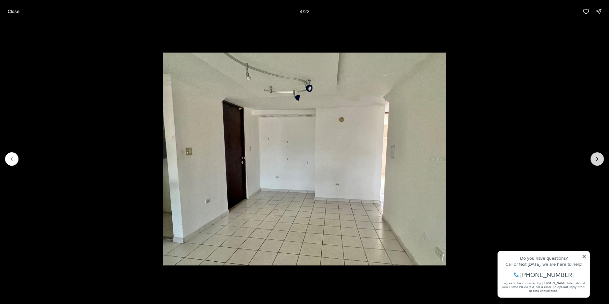
click at [593, 158] on button "Next slide" at bounding box center [596, 158] width 13 height 13
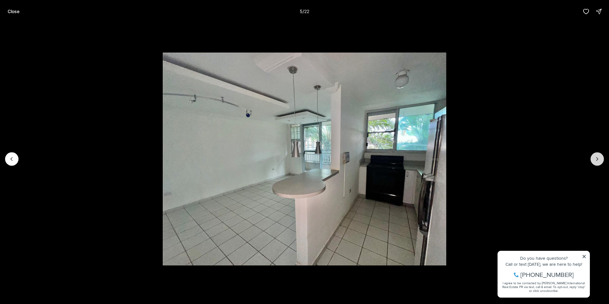
click at [593, 158] on button "Next slide" at bounding box center [596, 158] width 13 height 13
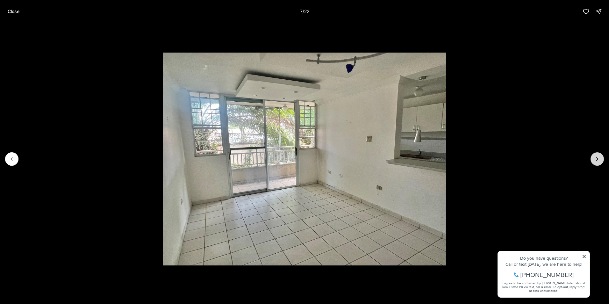
click at [593, 158] on button "Next slide" at bounding box center [596, 158] width 13 height 13
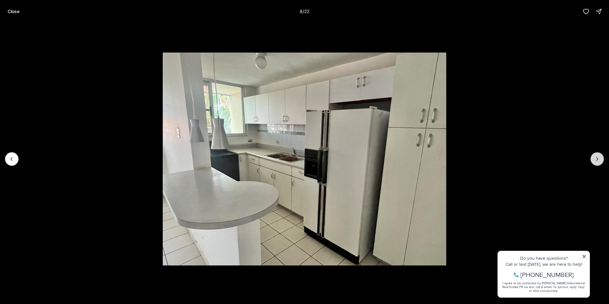
click at [593, 158] on button "Next slide" at bounding box center [596, 158] width 13 height 13
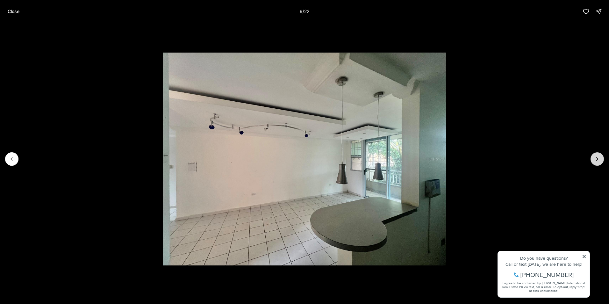
click at [593, 158] on button "Next slide" at bounding box center [596, 158] width 13 height 13
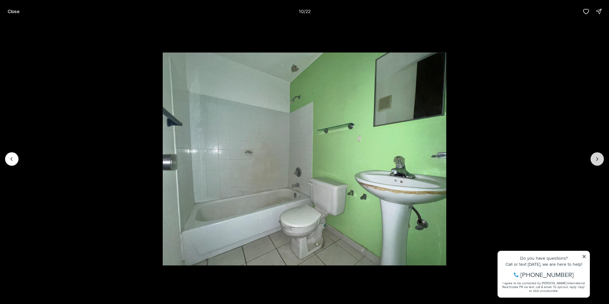
click at [593, 158] on button "Next slide" at bounding box center [596, 158] width 13 height 13
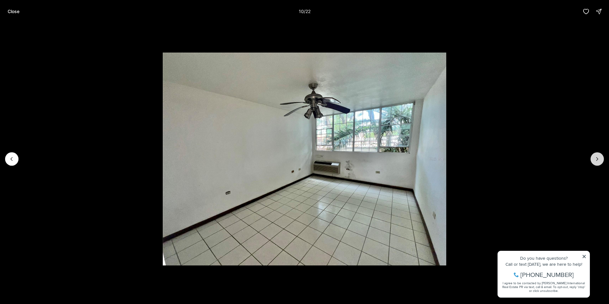
click at [593, 158] on button "Next slide" at bounding box center [596, 158] width 13 height 13
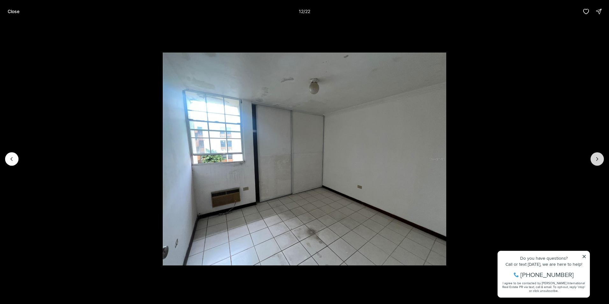
click at [593, 158] on button "Next slide" at bounding box center [596, 158] width 13 height 13
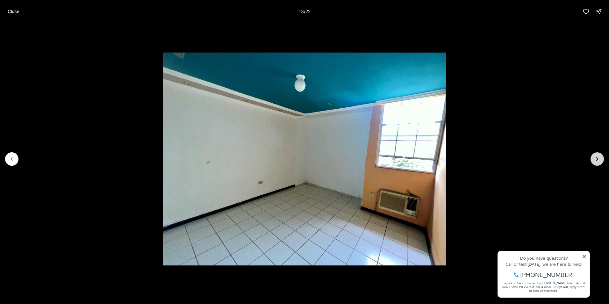
click at [593, 158] on button "Next slide" at bounding box center [596, 158] width 13 height 13
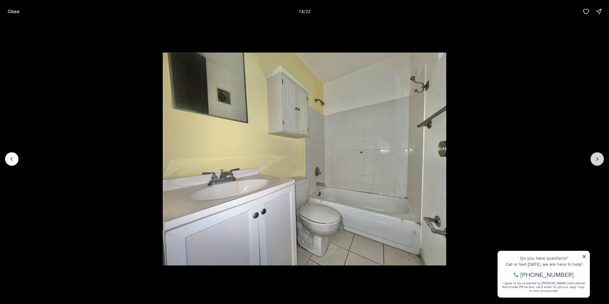
click at [593, 158] on button "Next slide" at bounding box center [596, 158] width 13 height 13
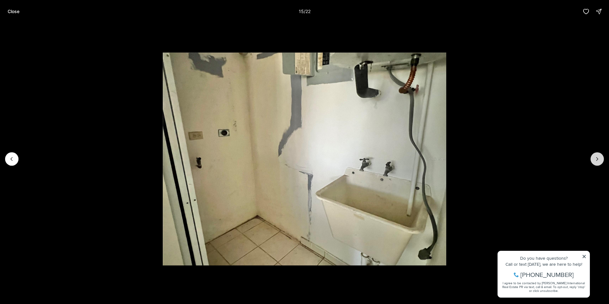
click at [593, 158] on button "Next slide" at bounding box center [596, 158] width 13 height 13
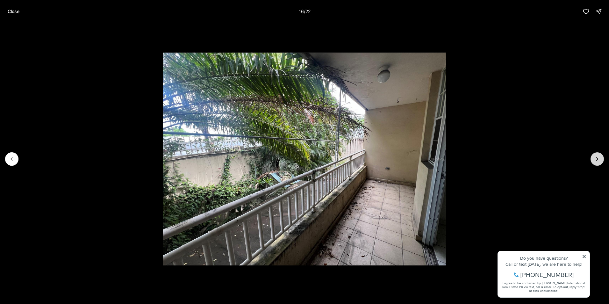
click at [593, 158] on button "Next slide" at bounding box center [596, 158] width 13 height 13
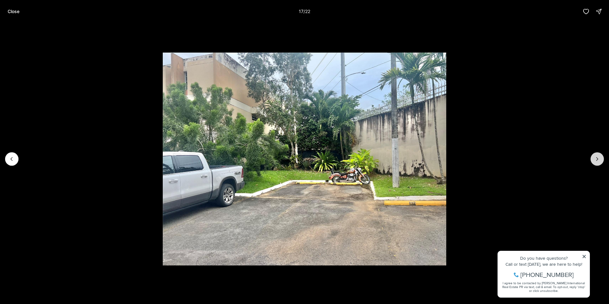
click at [593, 158] on button "Next slide" at bounding box center [596, 158] width 13 height 13
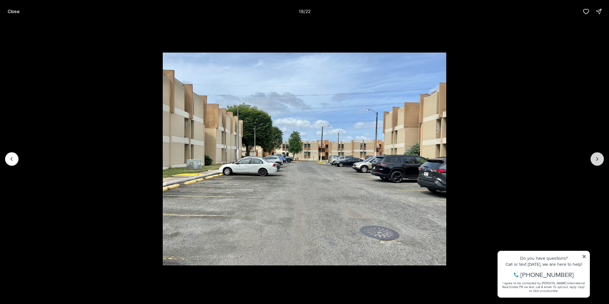
click at [593, 158] on button "Next slide" at bounding box center [596, 158] width 13 height 13
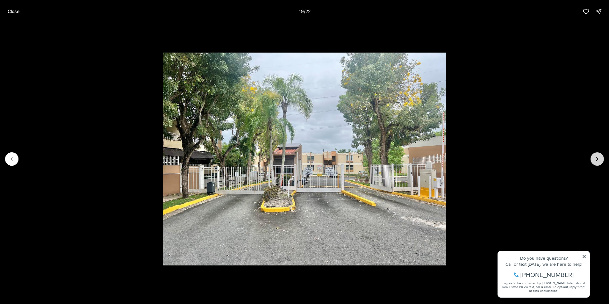
click at [593, 158] on button "Next slide" at bounding box center [596, 158] width 13 height 13
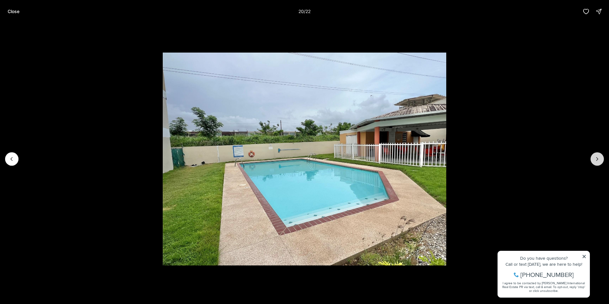
click at [593, 158] on button "Next slide" at bounding box center [596, 158] width 13 height 13
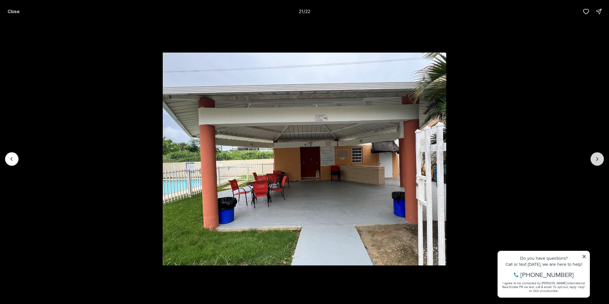
click at [593, 158] on button "Next slide" at bounding box center [596, 158] width 13 height 13
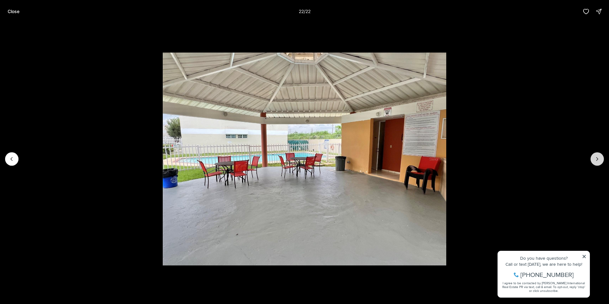
click at [593, 158] on div at bounding box center [596, 158] width 13 height 13
click at [11, 14] on button "Close" at bounding box center [13, 11] width 19 height 13
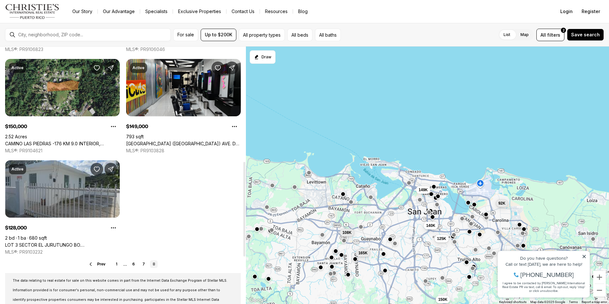
scroll to position [317, 0]
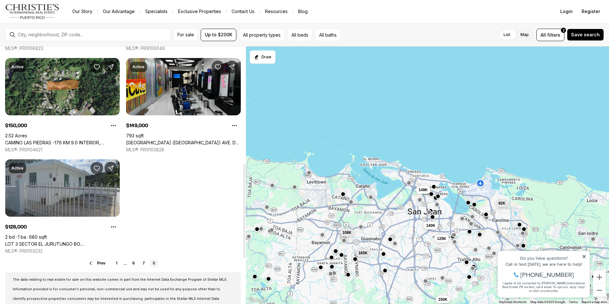
drag, startPoint x: 245, startPoint y: 168, endPoint x: 246, endPoint y: 232, distance: 64.0
click at [245, 232] on div at bounding box center [244, 211] width 2 height 95
